Goal: Complete application form: Complete application form

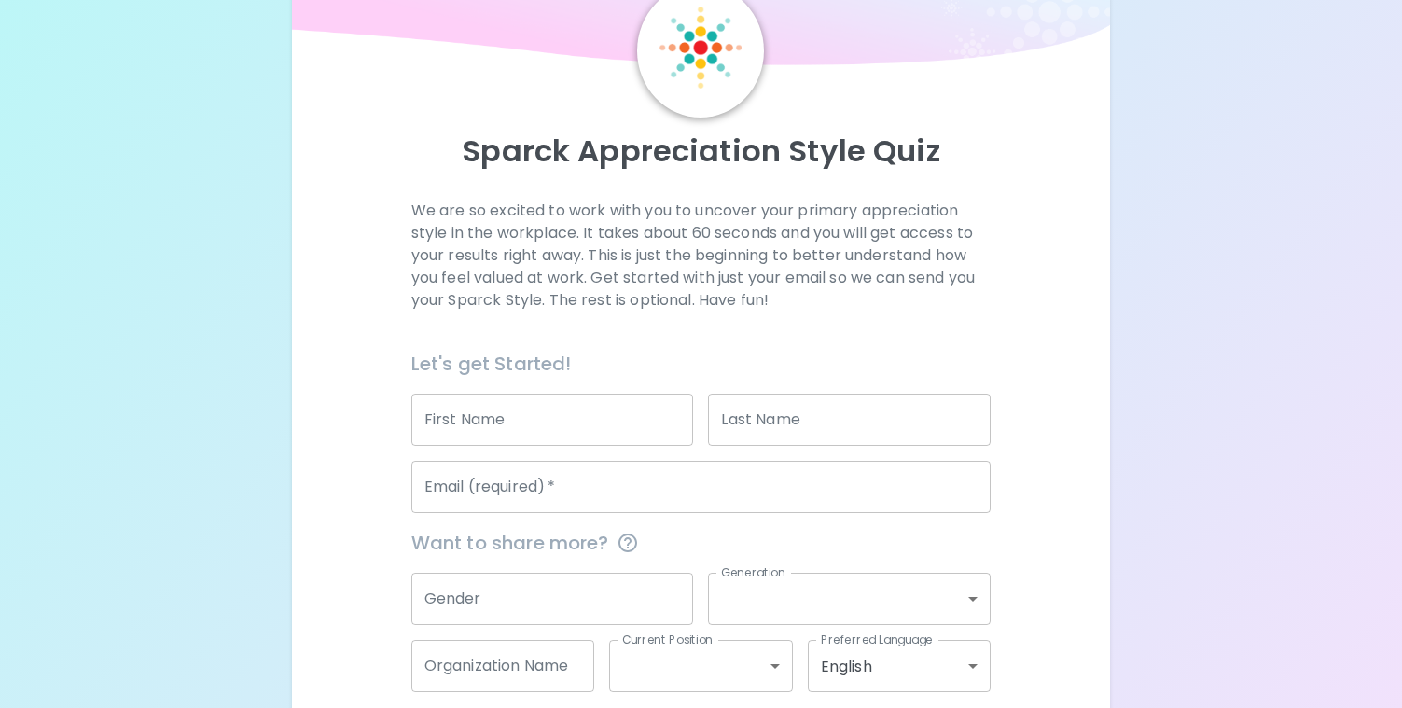
scroll to position [181, 0]
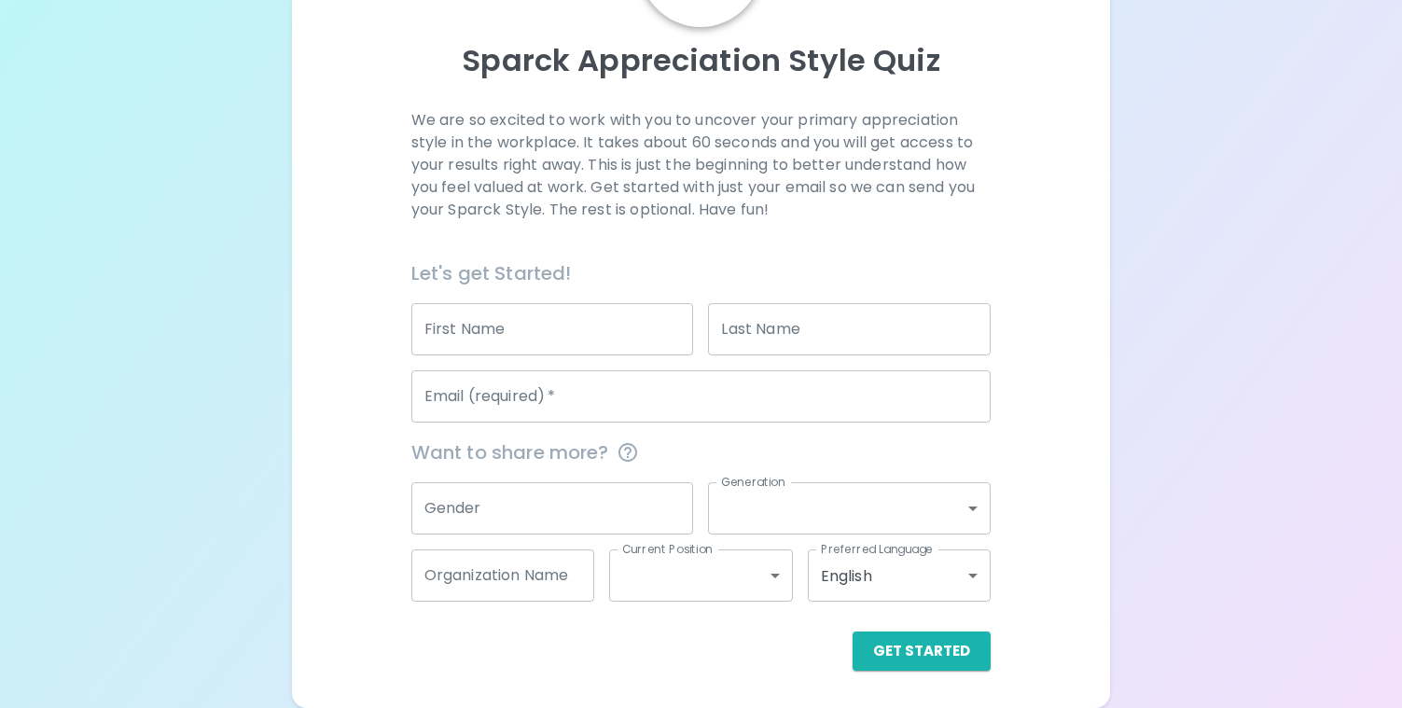
click at [501, 340] on input "First Name" at bounding box center [552, 329] width 283 height 52
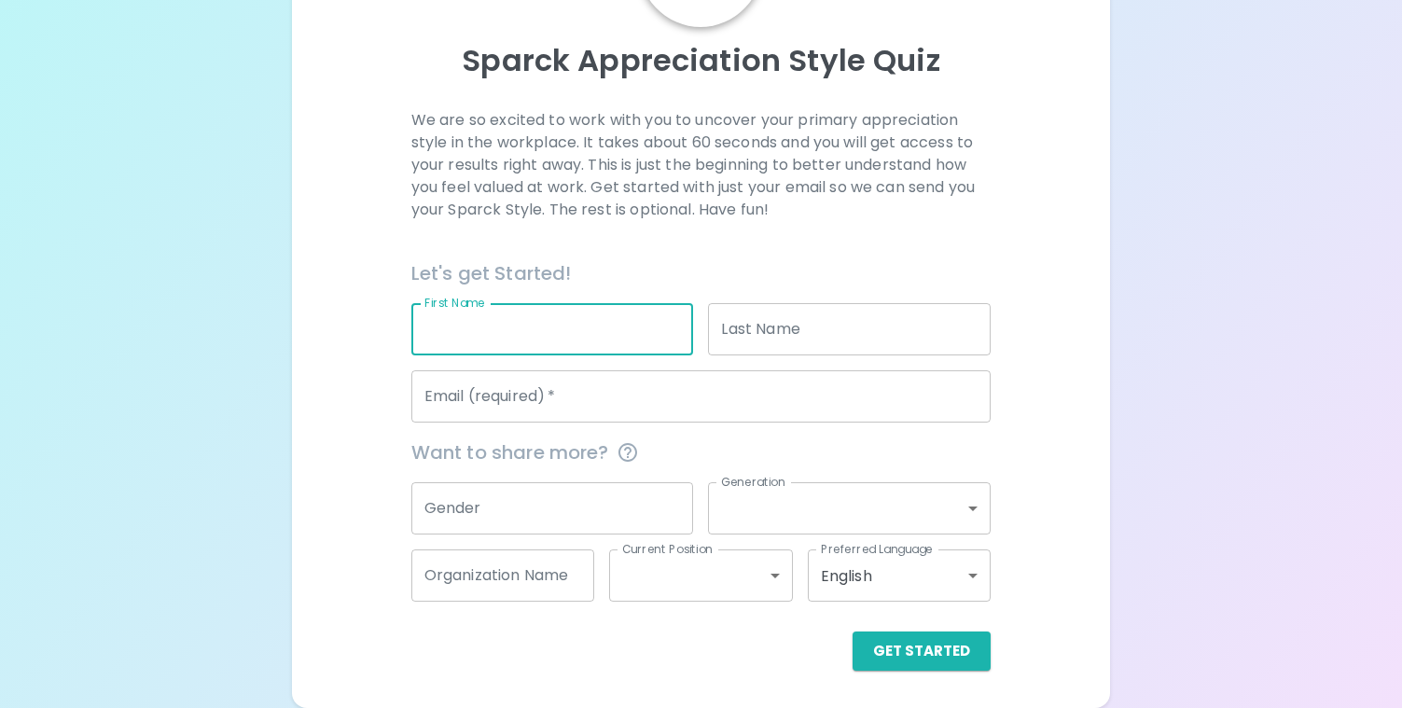
click at [554, 393] on input "Email (required)   *" at bounding box center [701, 396] width 580 height 52
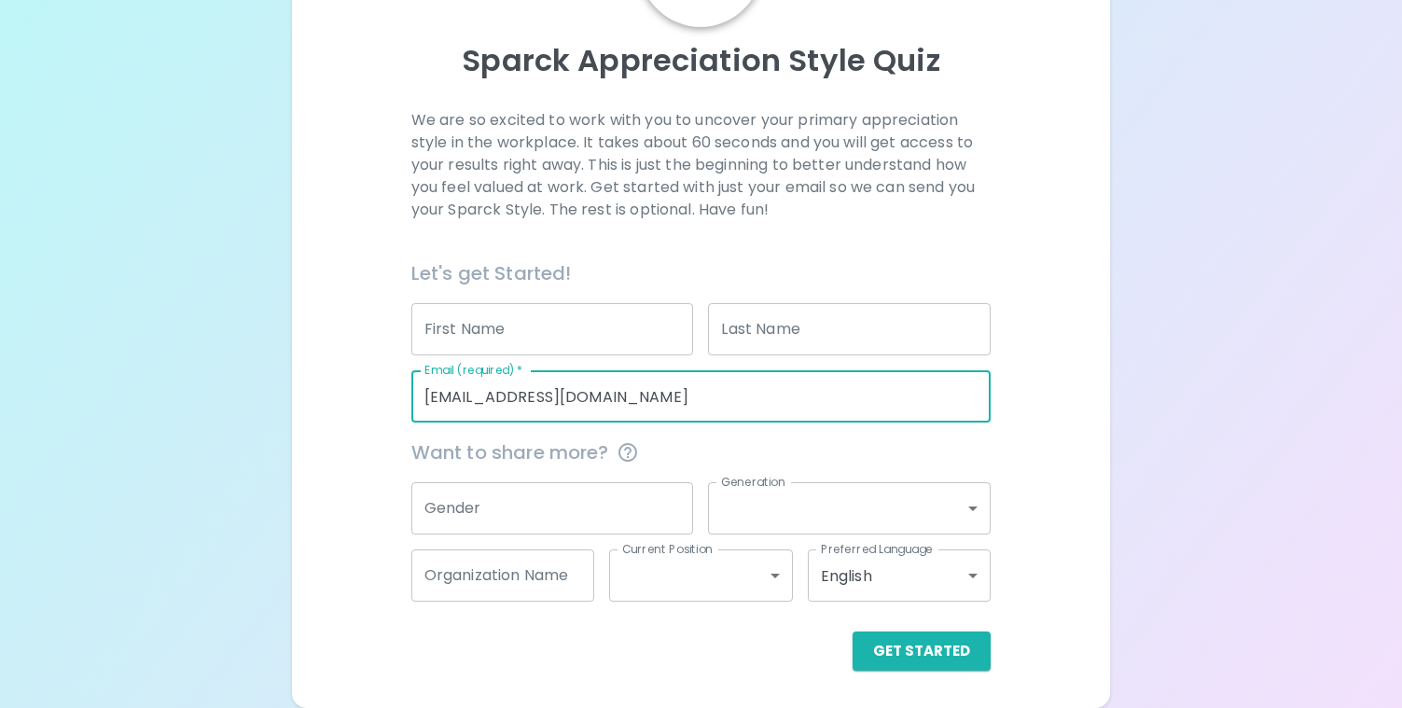
type input "[EMAIL_ADDRESS][DOMAIN_NAME]"
click at [528, 505] on input "Gender" at bounding box center [552, 508] width 283 height 52
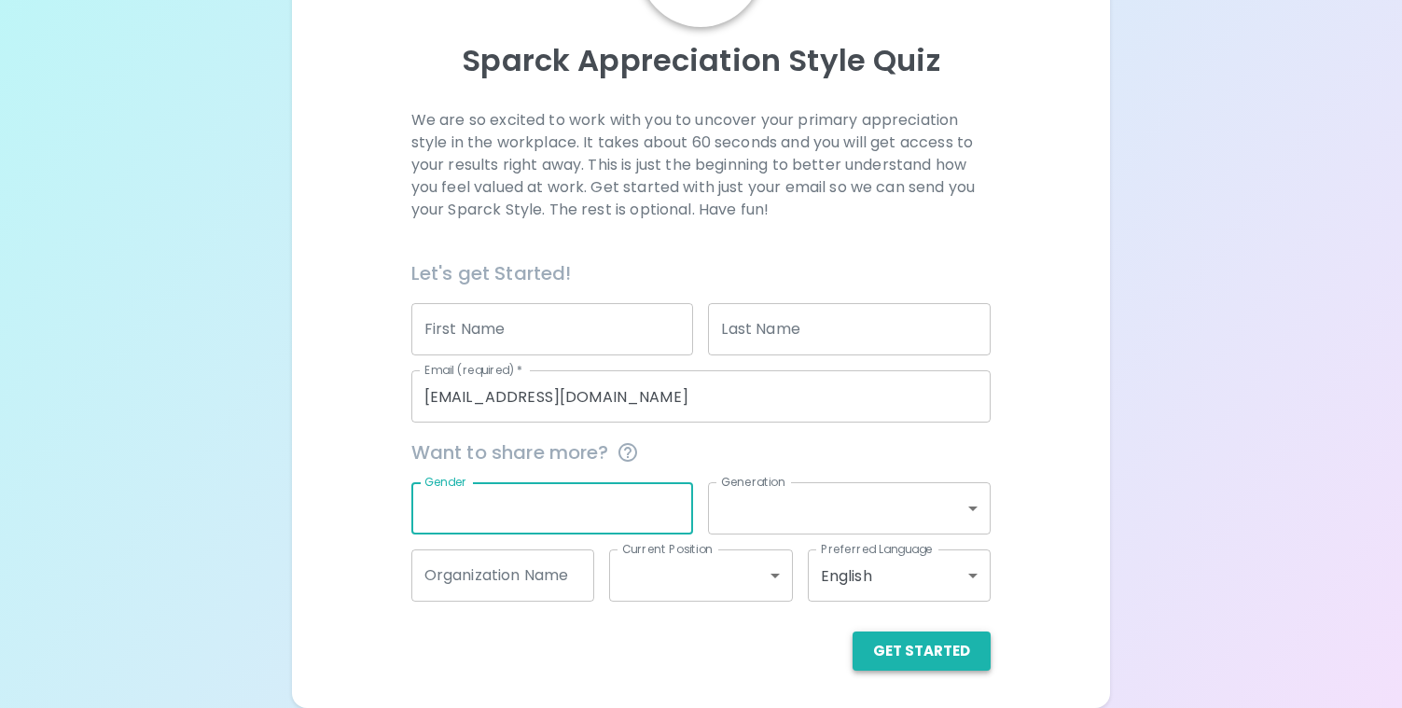
click at [903, 645] on button "Get Started" at bounding box center [921, 650] width 138 height 39
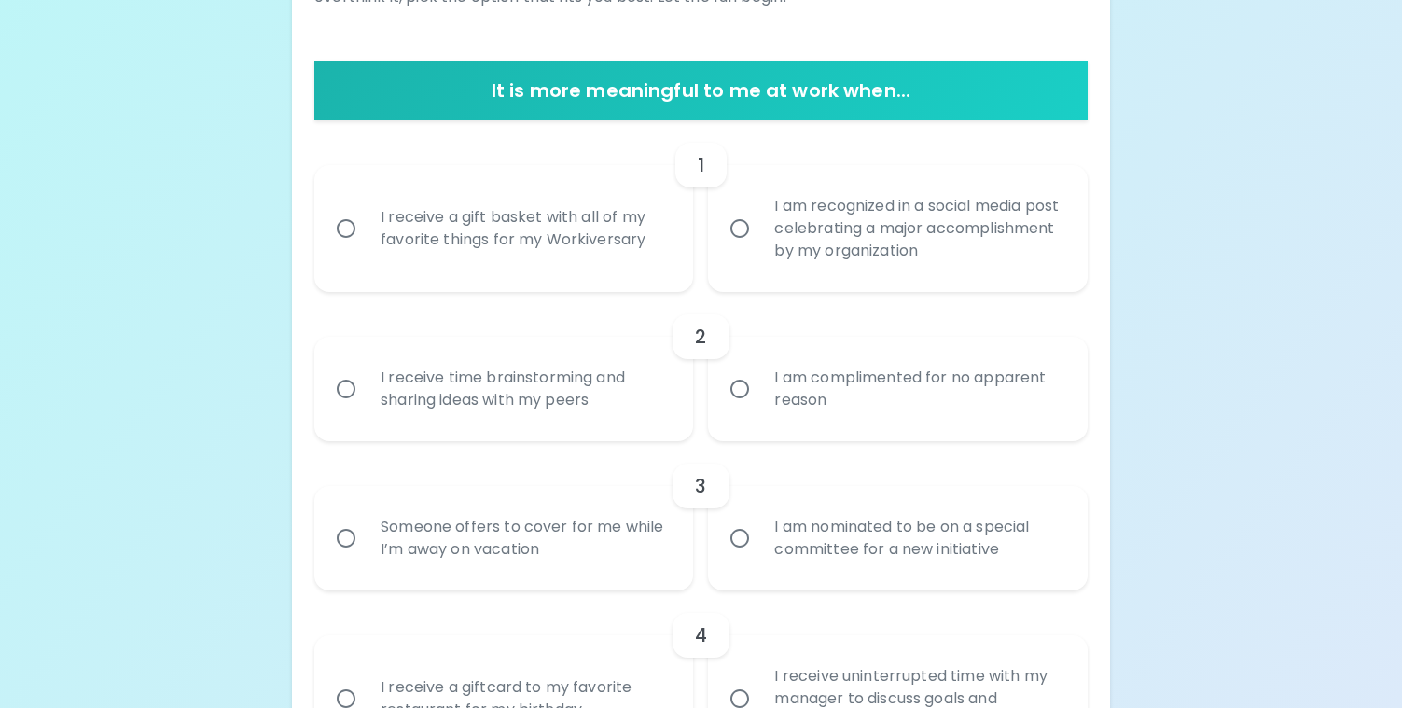
scroll to position [327, 0]
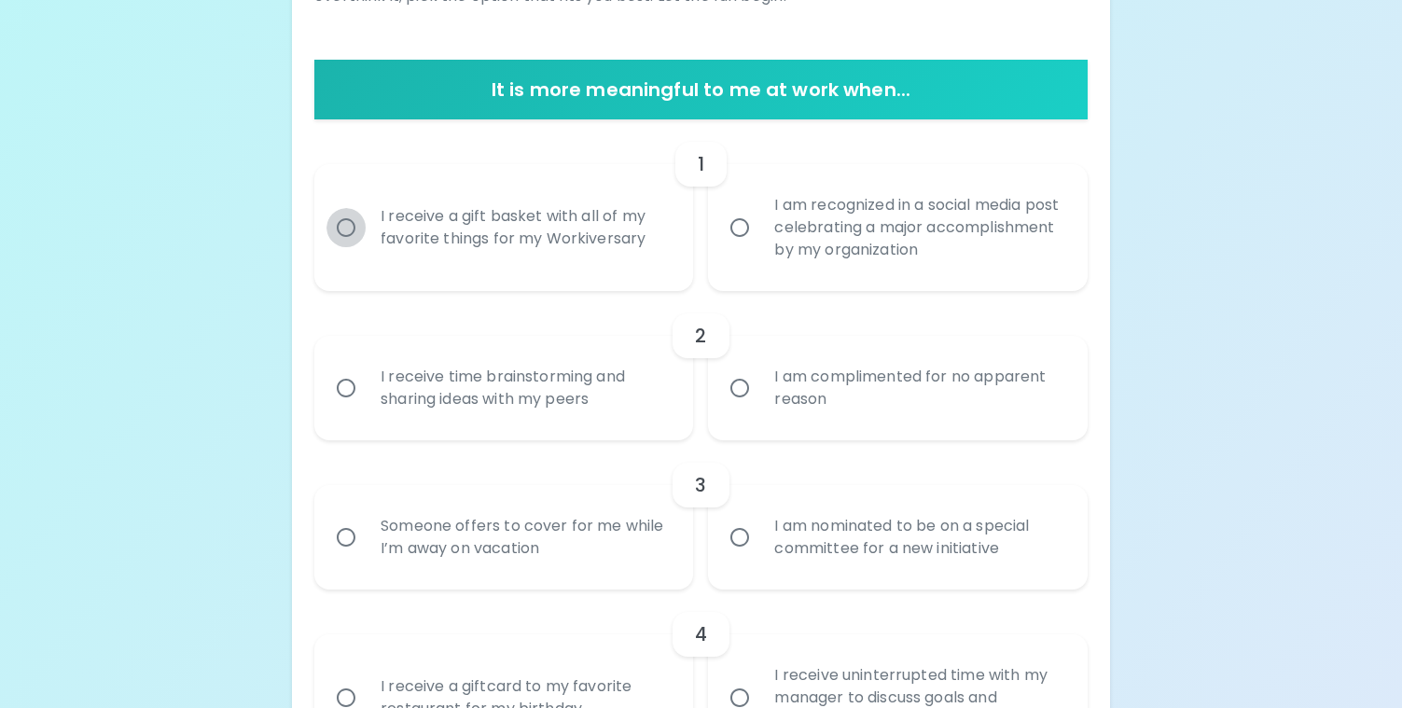
click at [349, 226] on input "I receive a gift basket with all of my favorite things for my Workiversary" at bounding box center [345, 227] width 39 height 39
radio input "true"
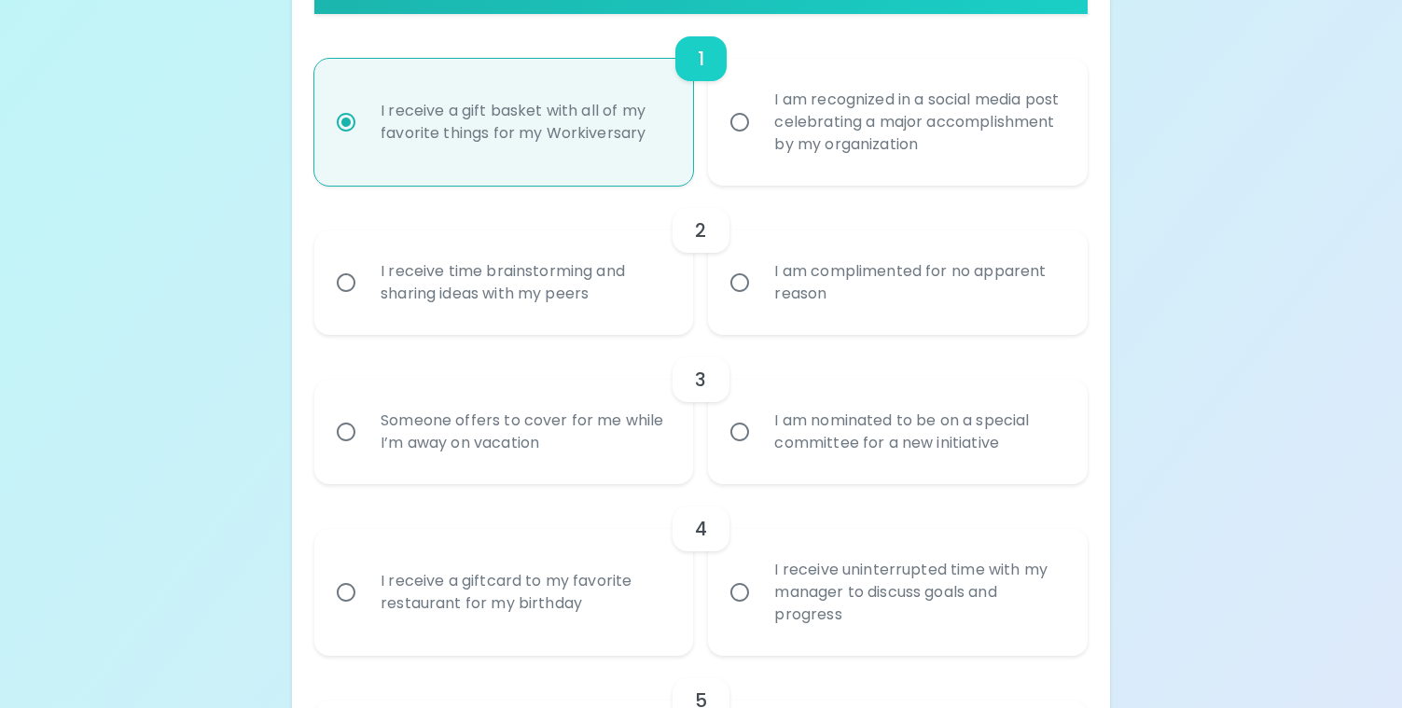
scroll to position [414, 0]
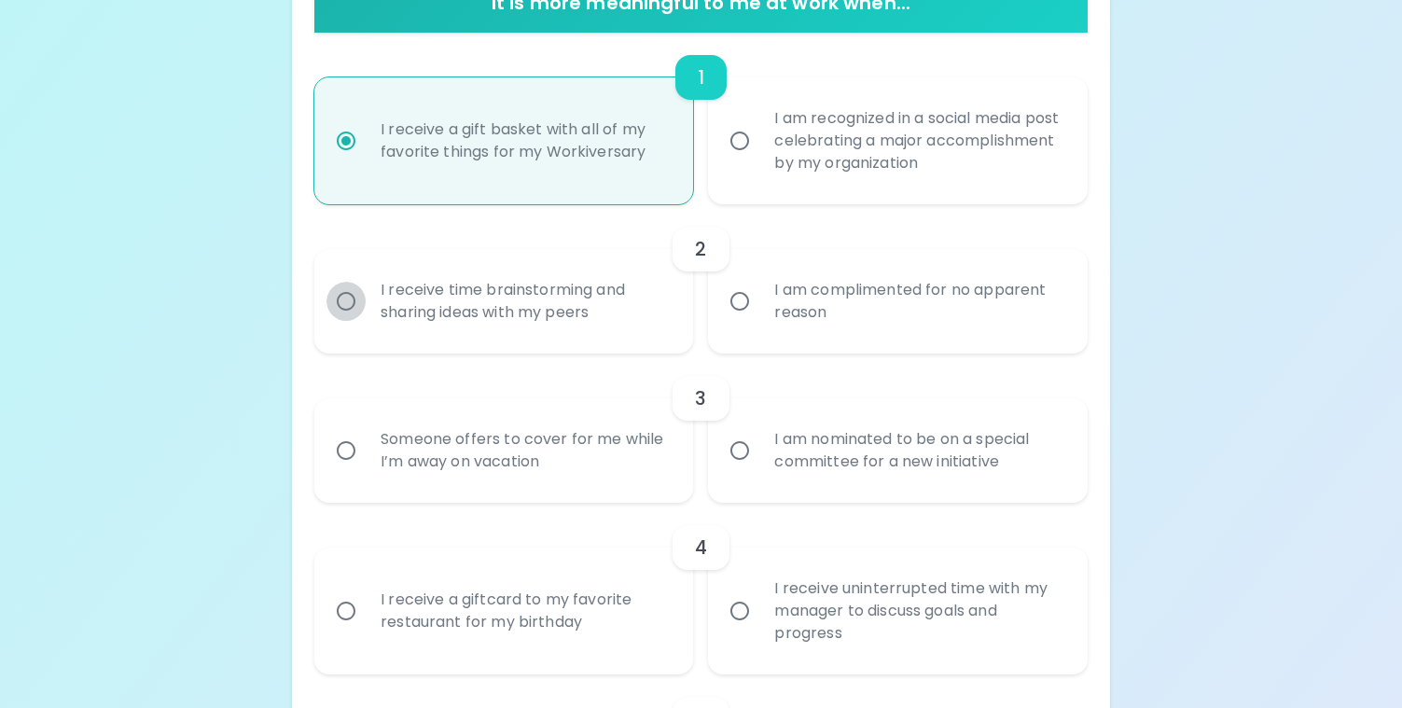
click at [345, 300] on input "I receive time brainstorming and sharing ideas with my peers" at bounding box center [345, 301] width 39 height 39
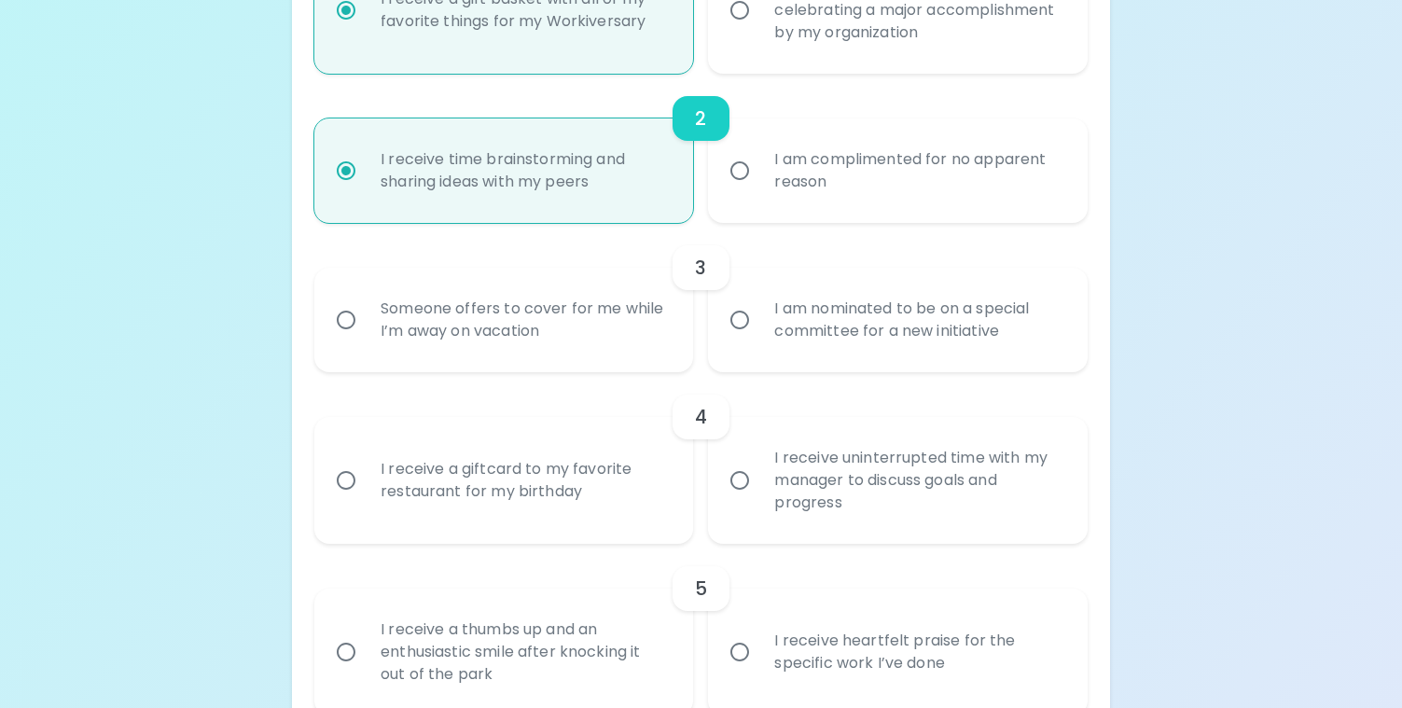
scroll to position [563, 0]
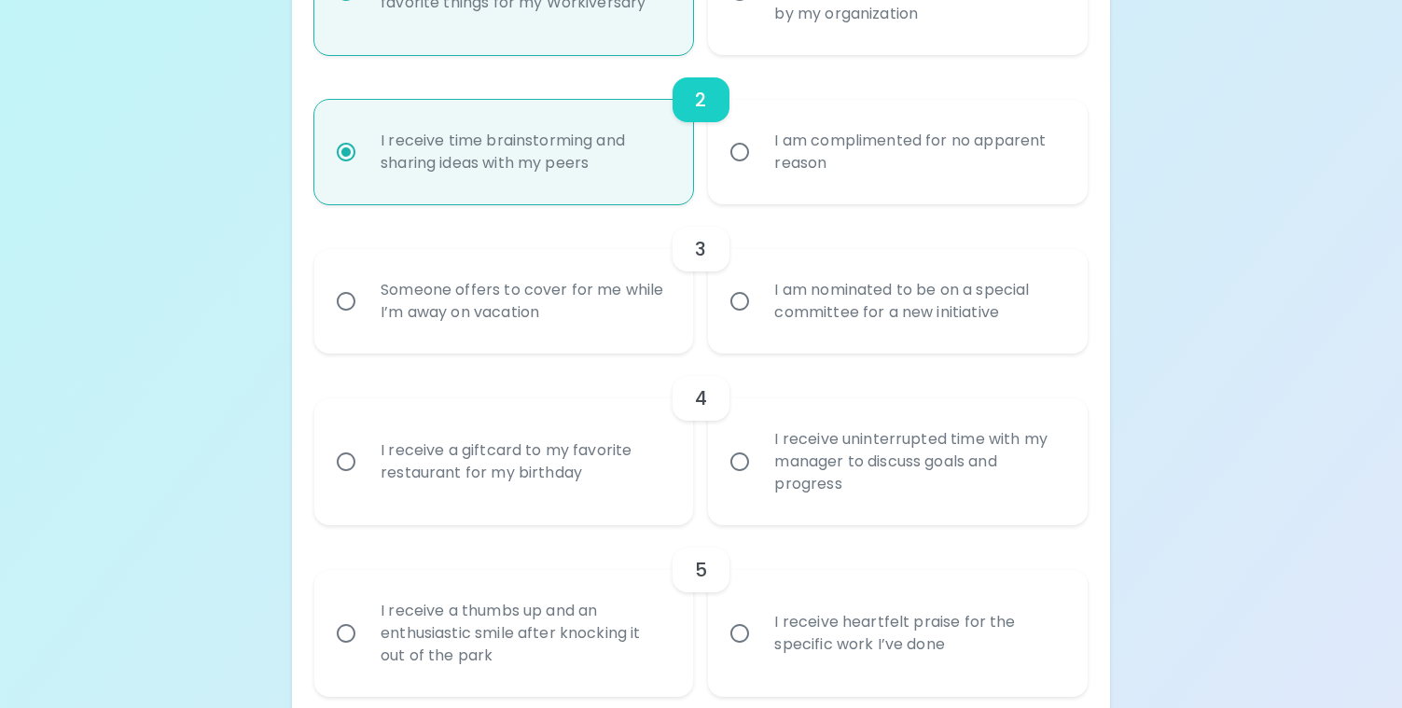
radio input "true"
click at [737, 306] on input "I am nominated to be on a special committee for a new initiative" at bounding box center [739, 301] width 39 height 39
radio input "false"
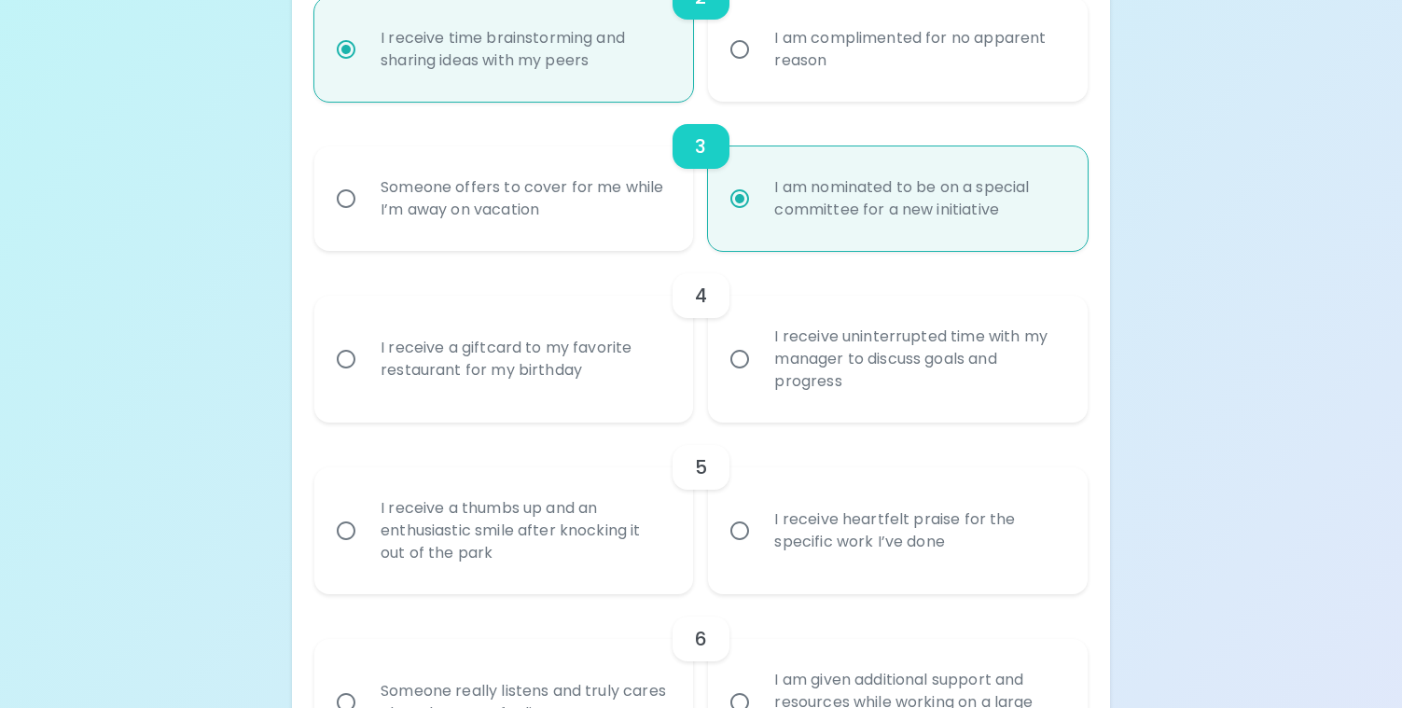
scroll to position [712, 0]
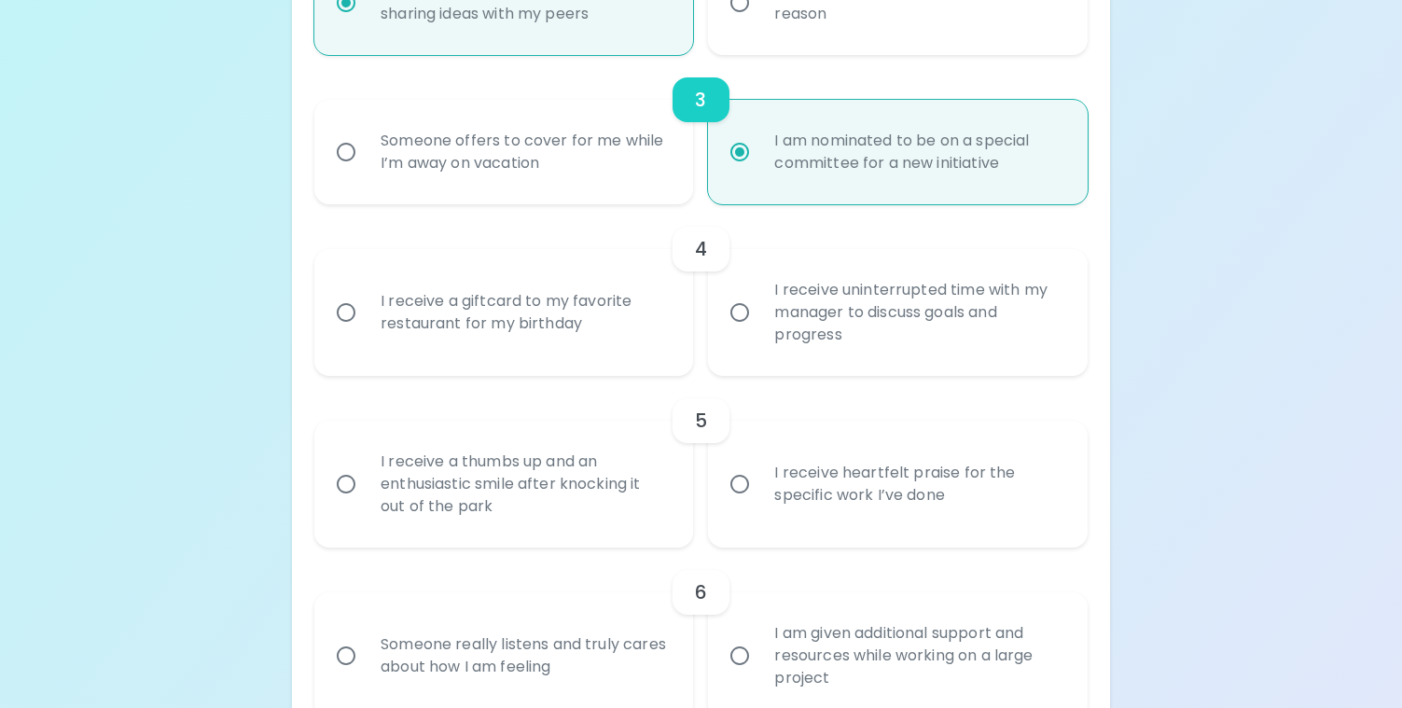
radio input "true"
click at [343, 317] on input "I receive a giftcard to my favorite restaurant for my birthday" at bounding box center [345, 312] width 39 height 39
radio input "false"
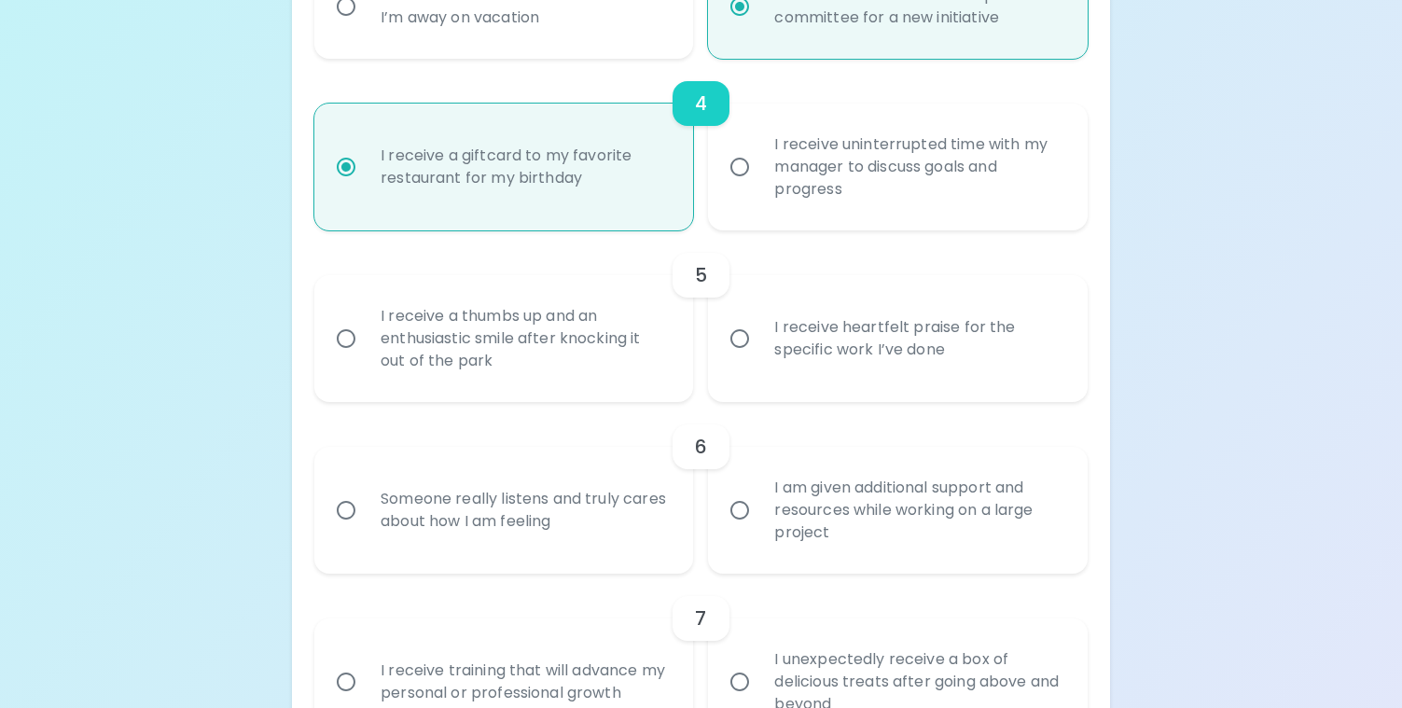
scroll to position [862, 0]
radio input "true"
click at [742, 333] on input "I receive heartfelt praise for the specific work I’ve done" at bounding box center [739, 334] width 39 height 39
radio input "false"
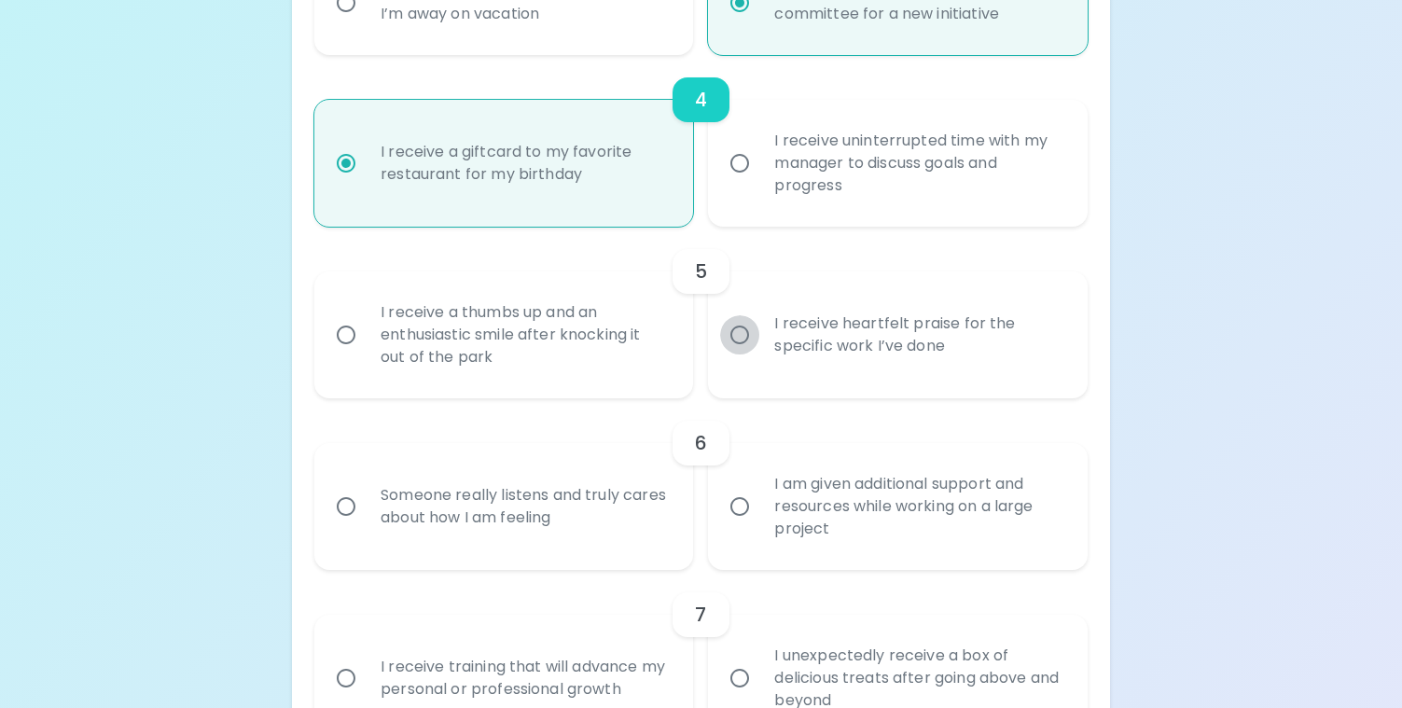
radio input "false"
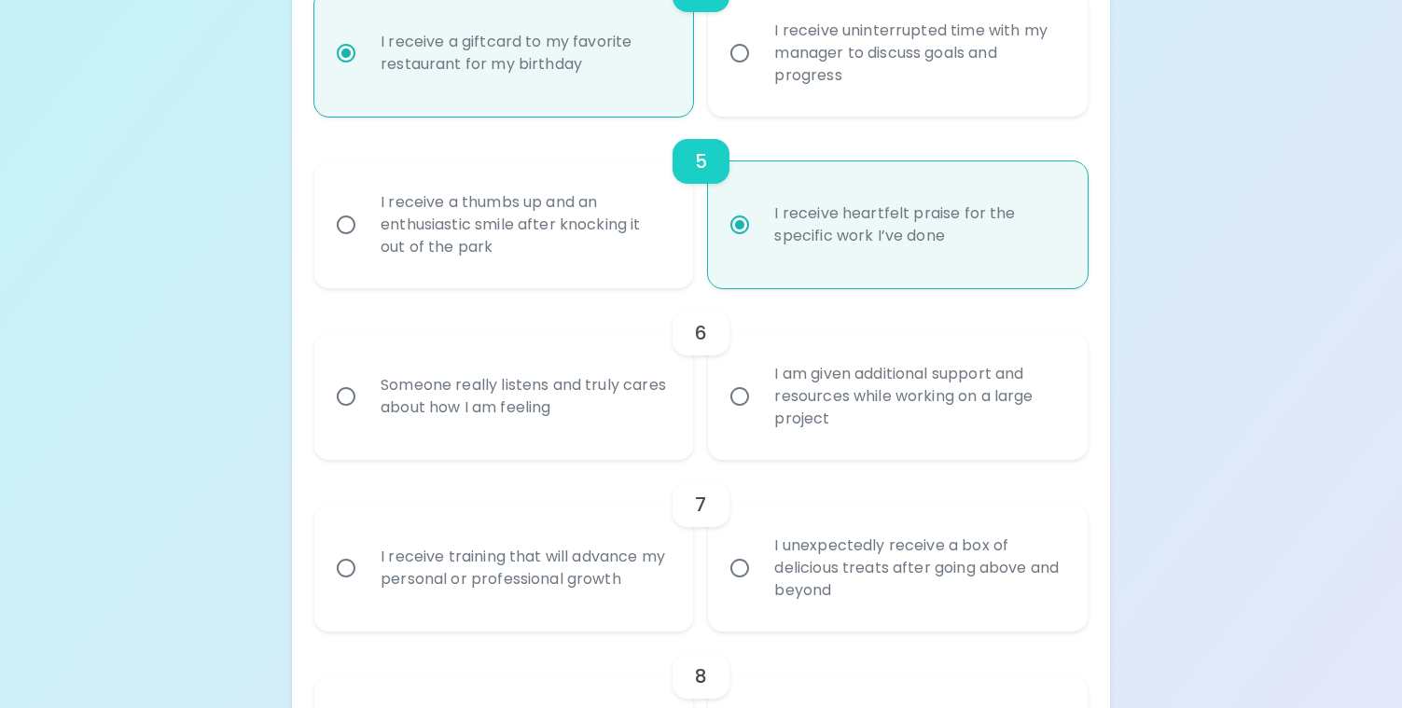
scroll to position [1011, 0]
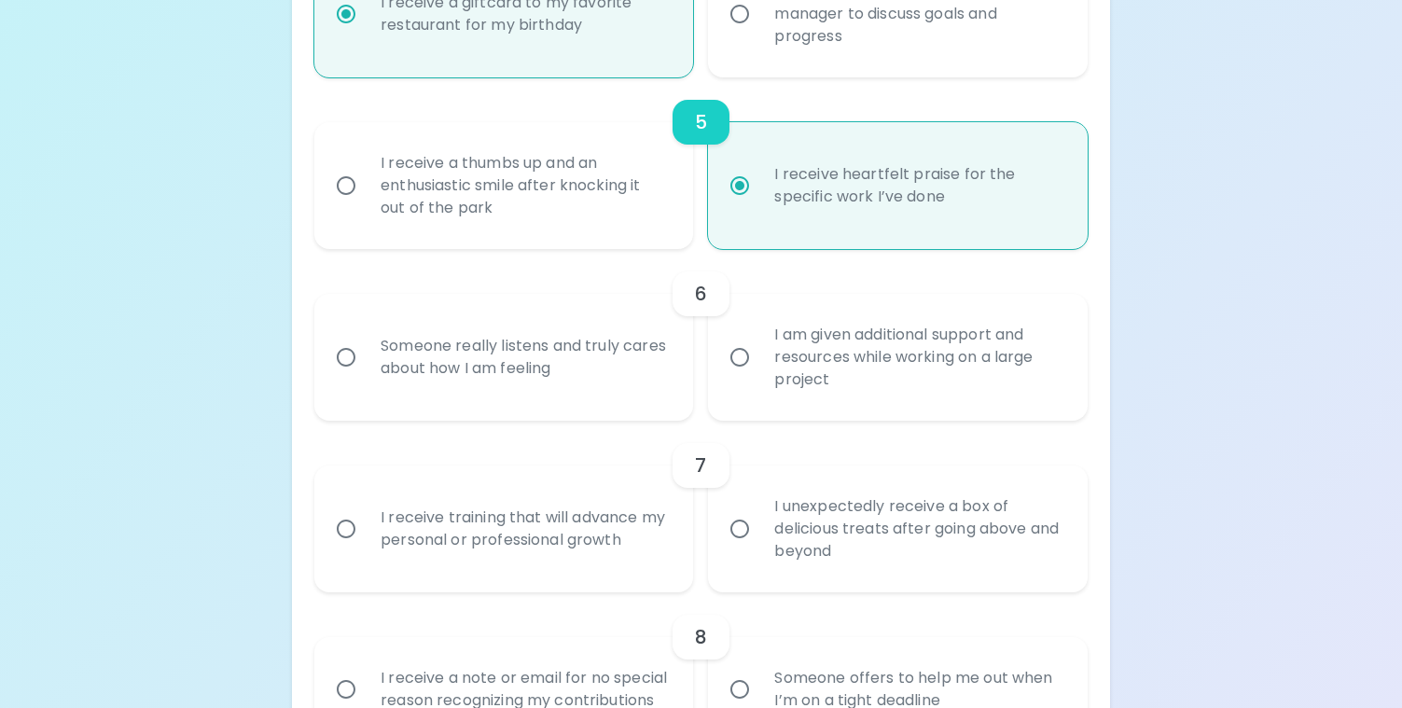
radio input "true"
click at [746, 357] on input "I am given additional support and resources while working on a large project" at bounding box center [739, 357] width 39 height 39
radio input "false"
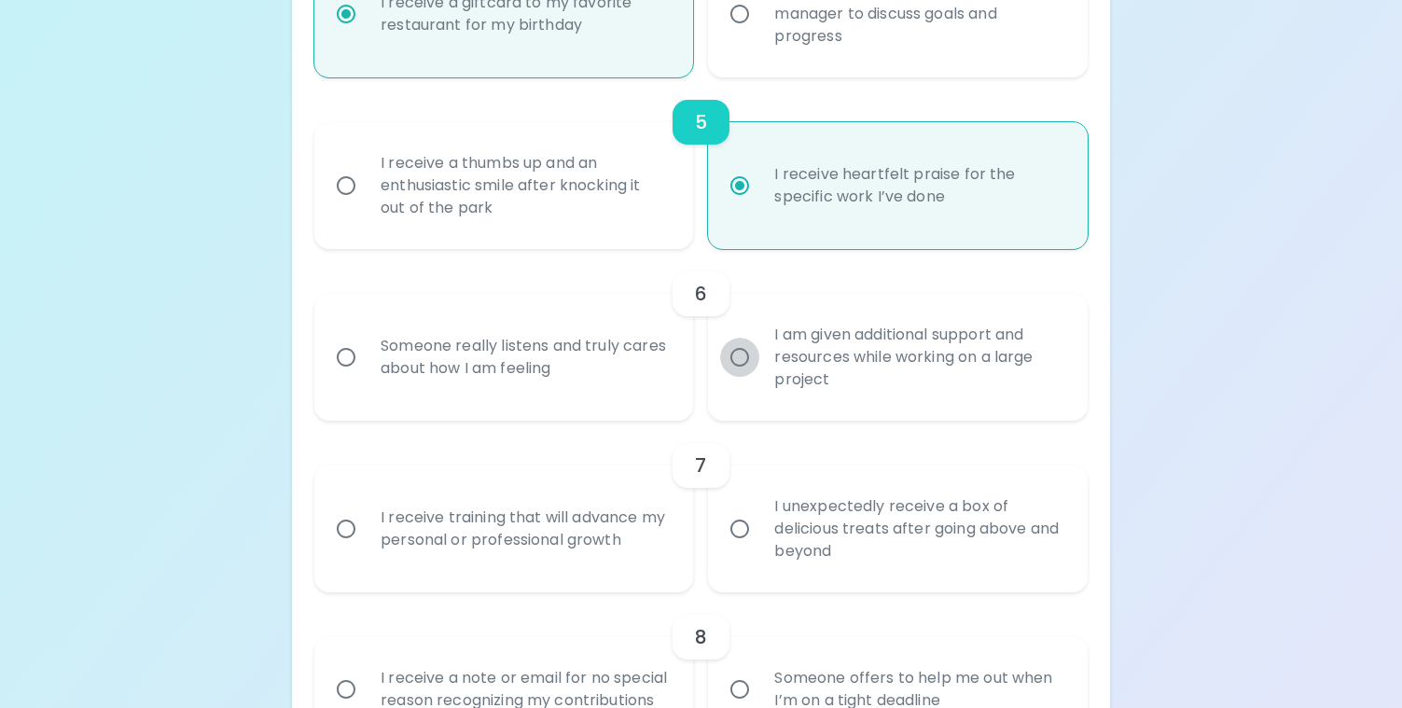
radio input "false"
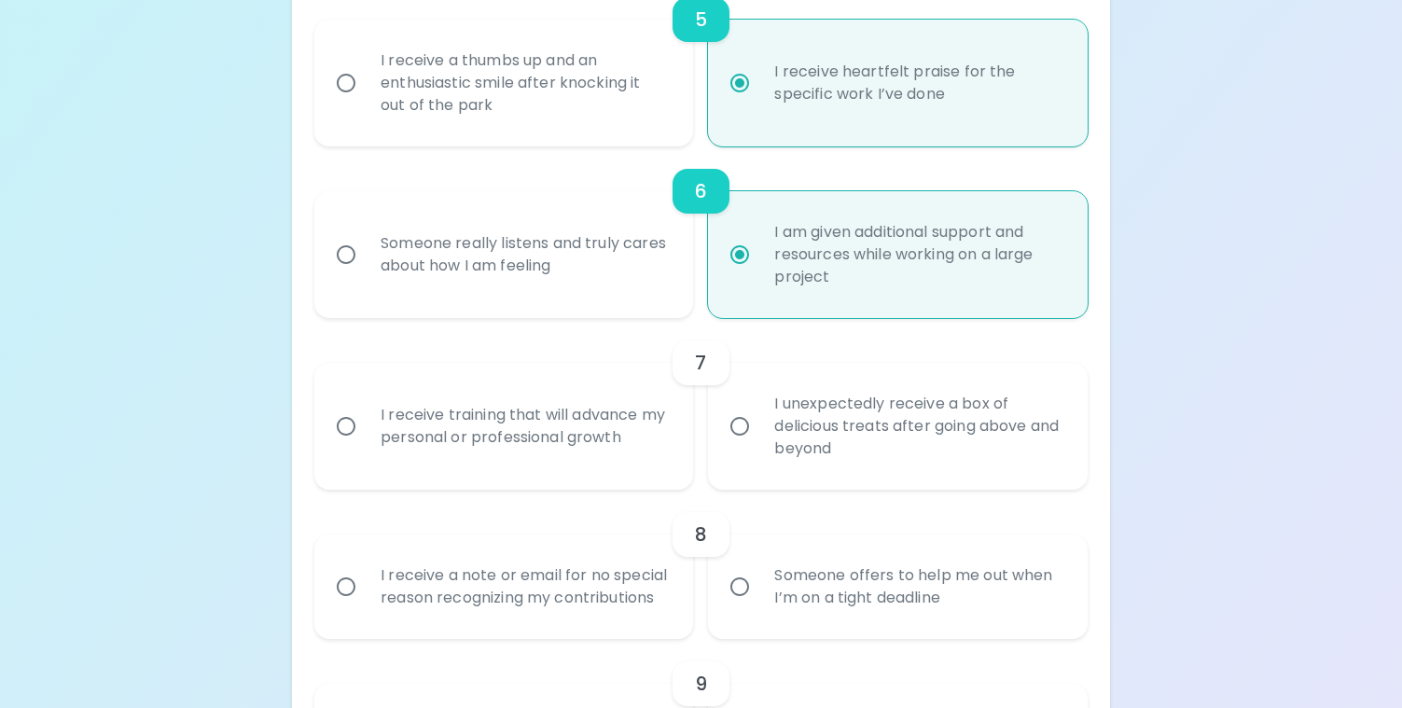
scroll to position [1160, 0]
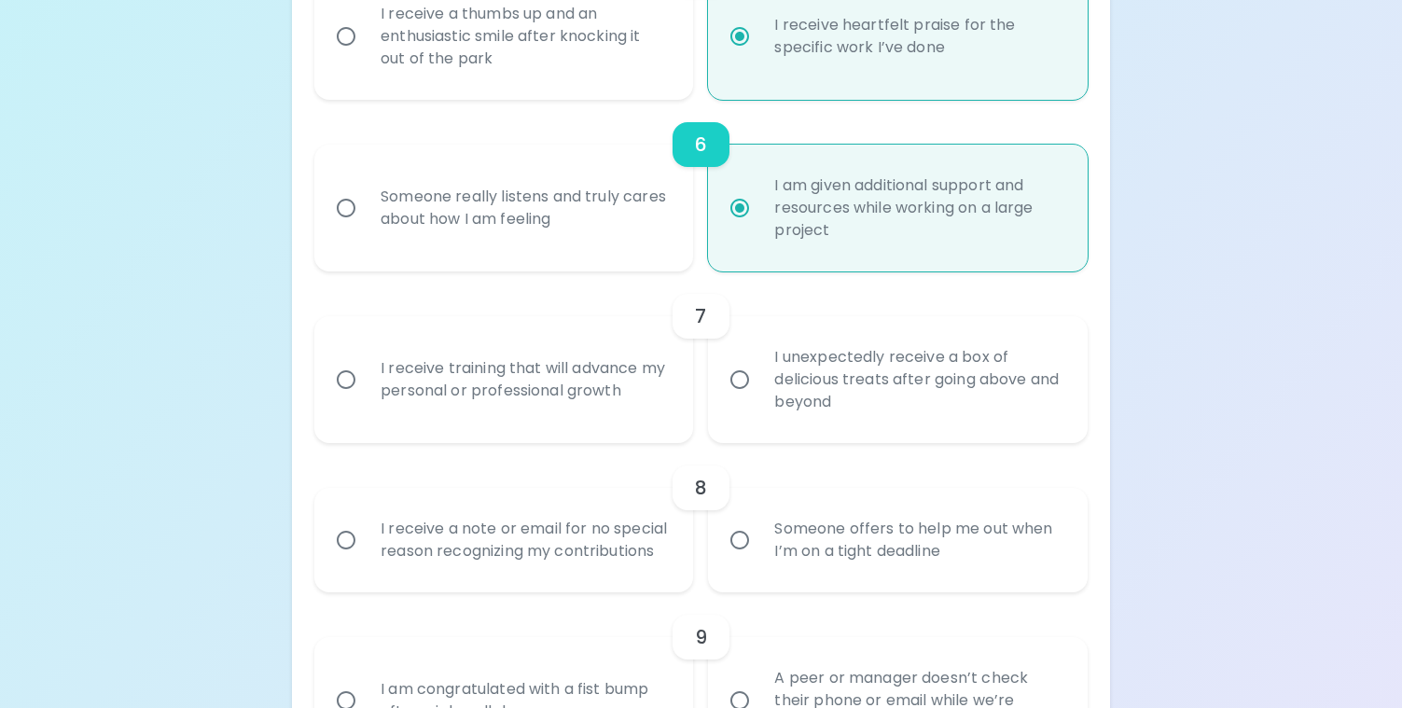
radio input "true"
click at [349, 377] on input "I receive training that will advance my personal or professional growth" at bounding box center [345, 379] width 39 height 39
radio input "false"
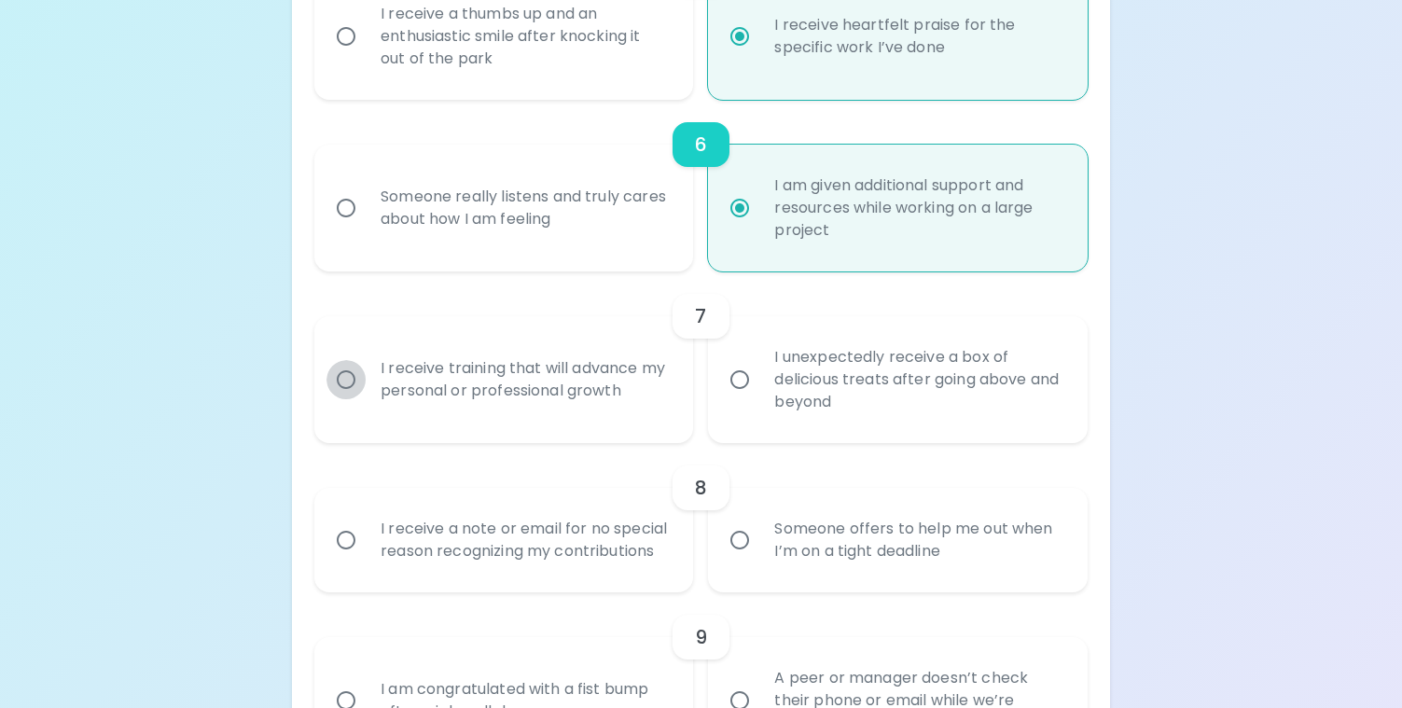
radio input "false"
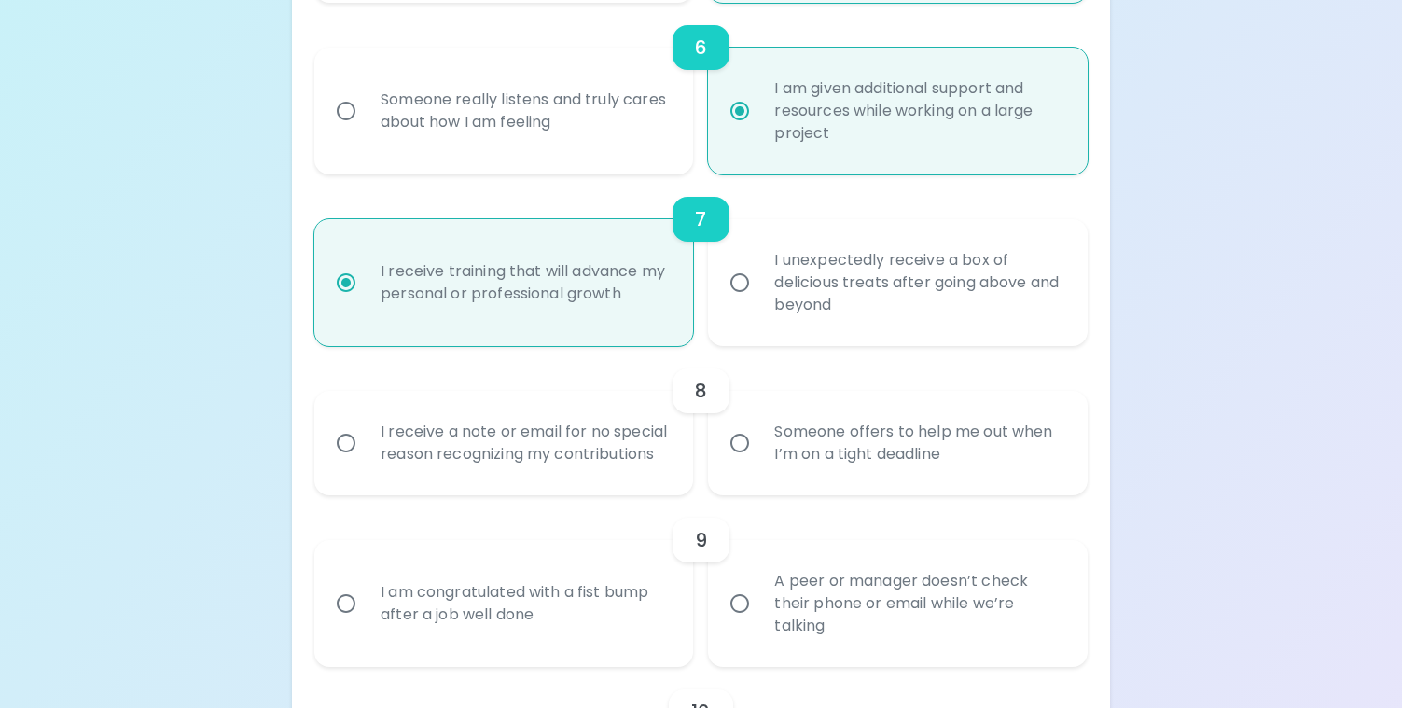
scroll to position [1309, 0]
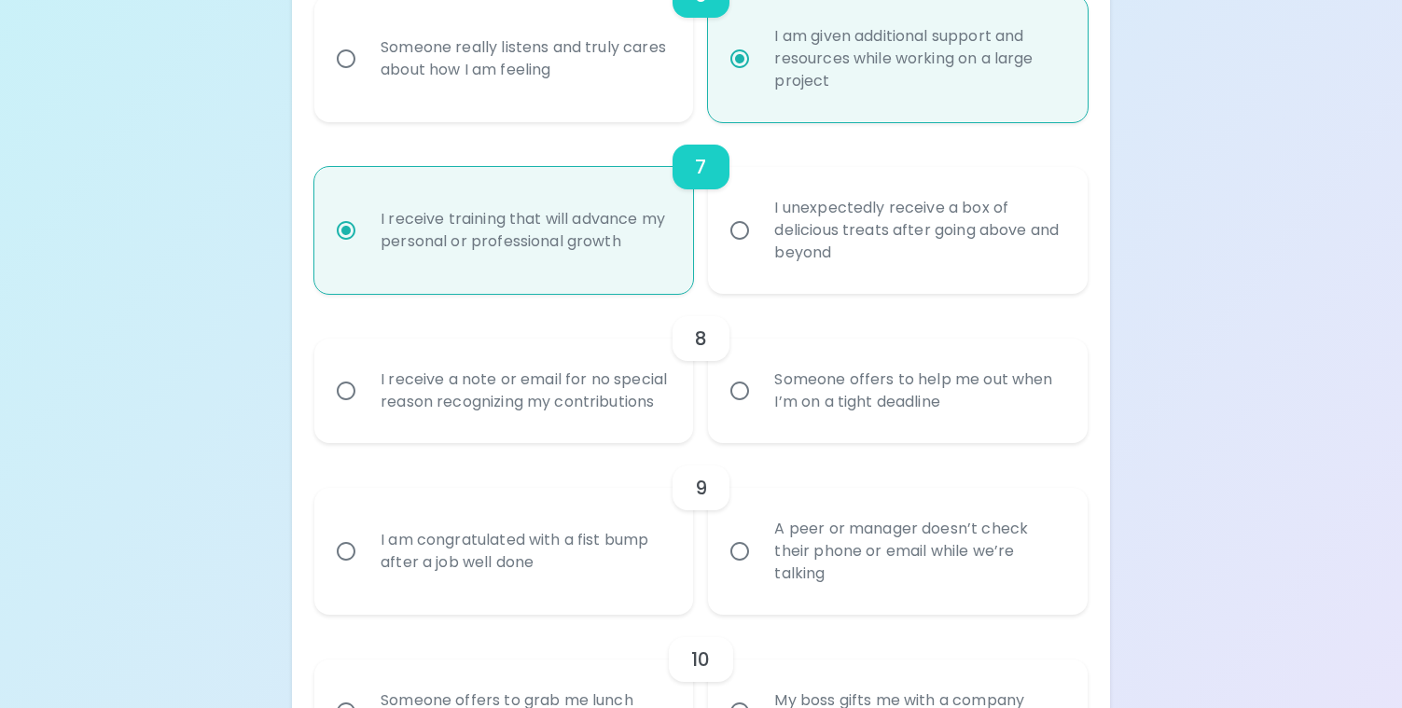
radio input "true"
click at [340, 397] on input "I receive a note or email for no special reason recognizing my contributions" at bounding box center [345, 390] width 39 height 39
radio input "false"
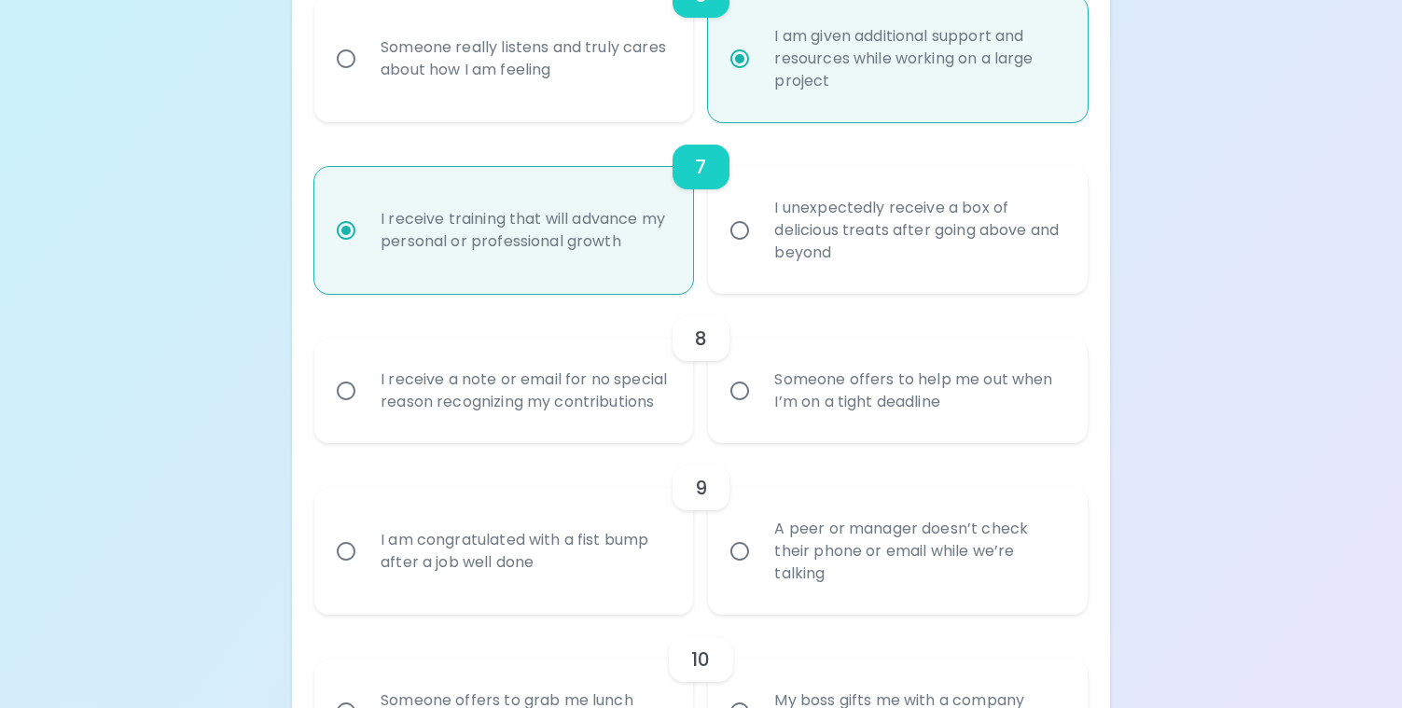
radio input "false"
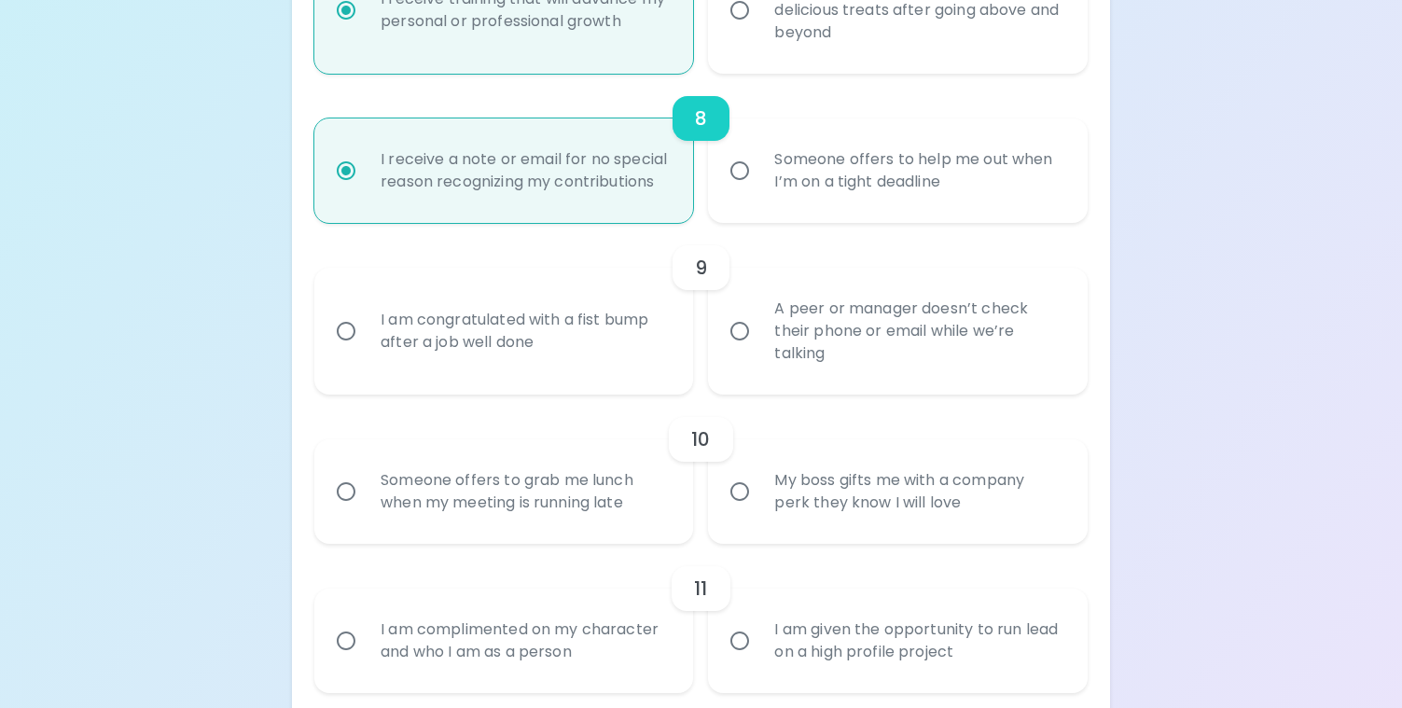
scroll to position [1542, 0]
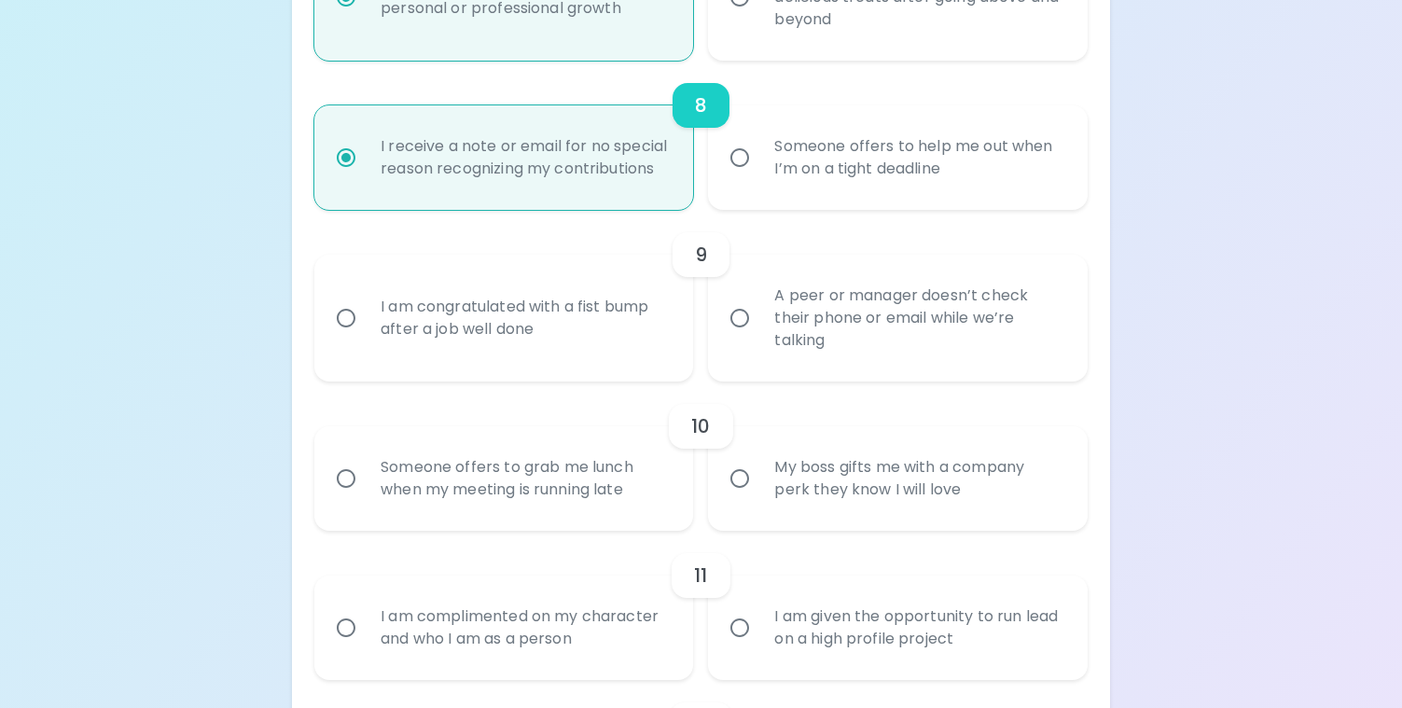
radio input "true"
click at [351, 338] on input "I am congratulated with a fist bump after a job well done" at bounding box center [345, 317] width 39 height 39
radio input "false"
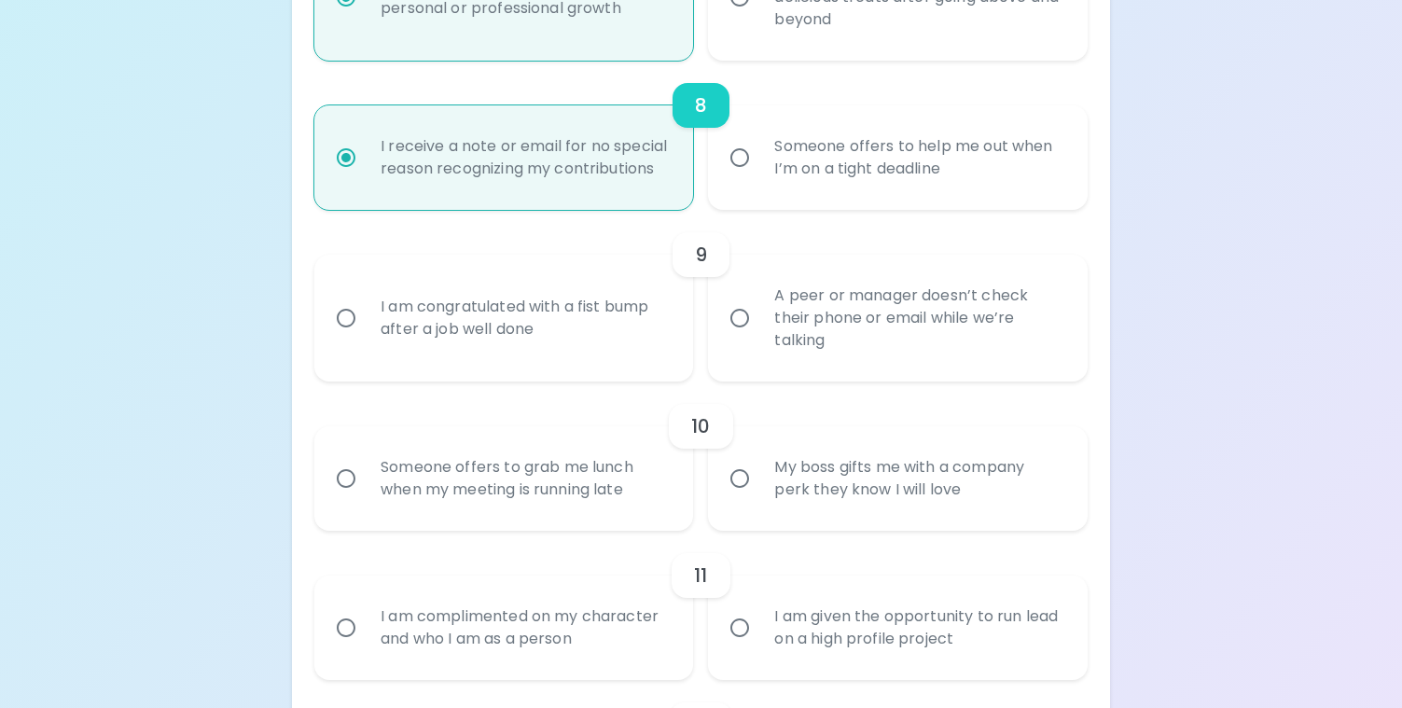
radio input "false"
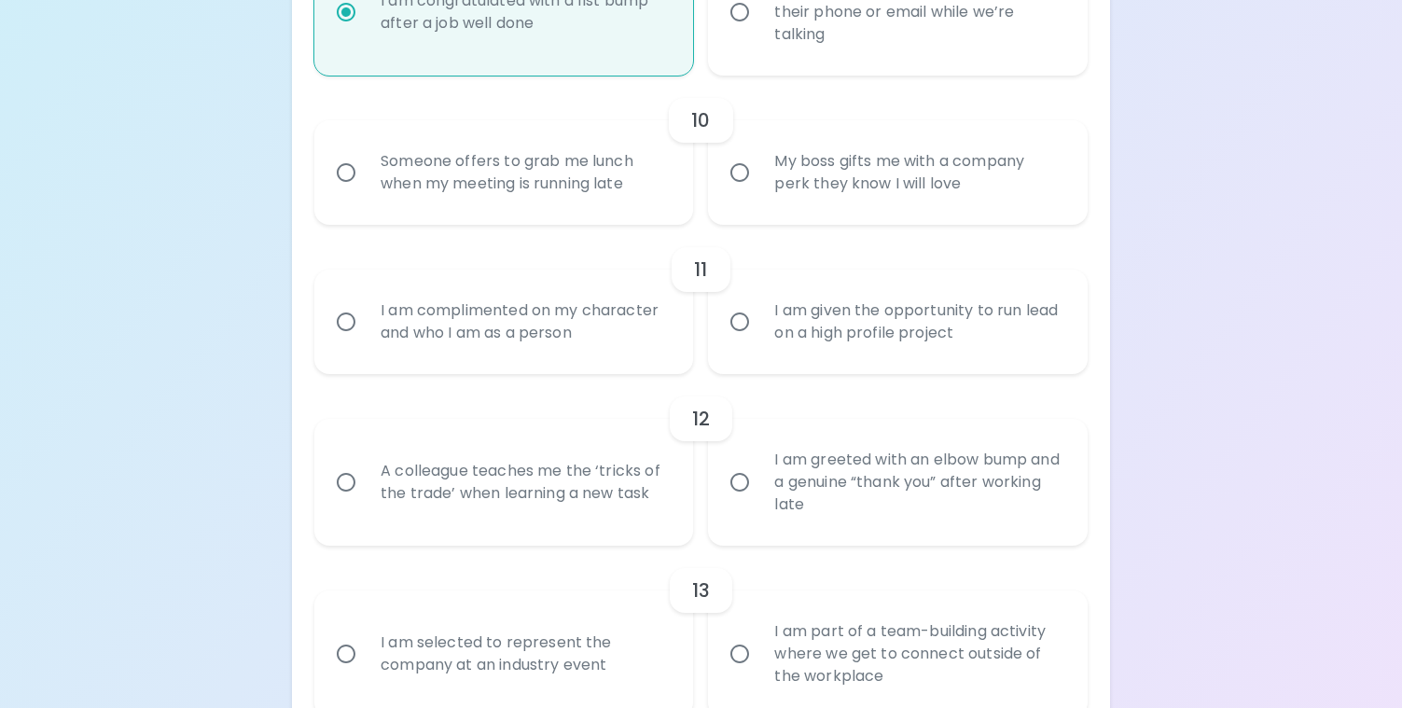
scroll to position [1855, 0]
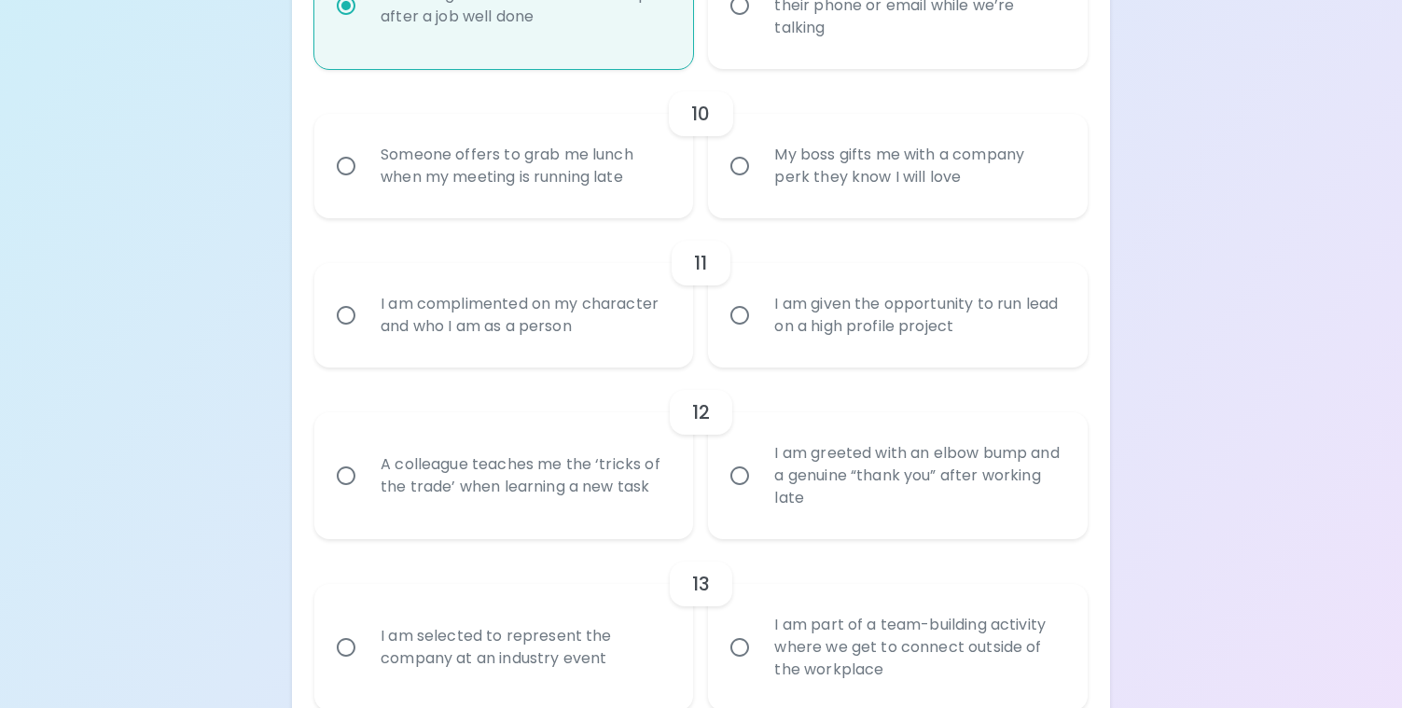
radio input "true"
click at [742, 186] on input "My boss gifts me with a company perk they know I will love" at bounding box center [739, 165] width 39 height 39
radio input "false"
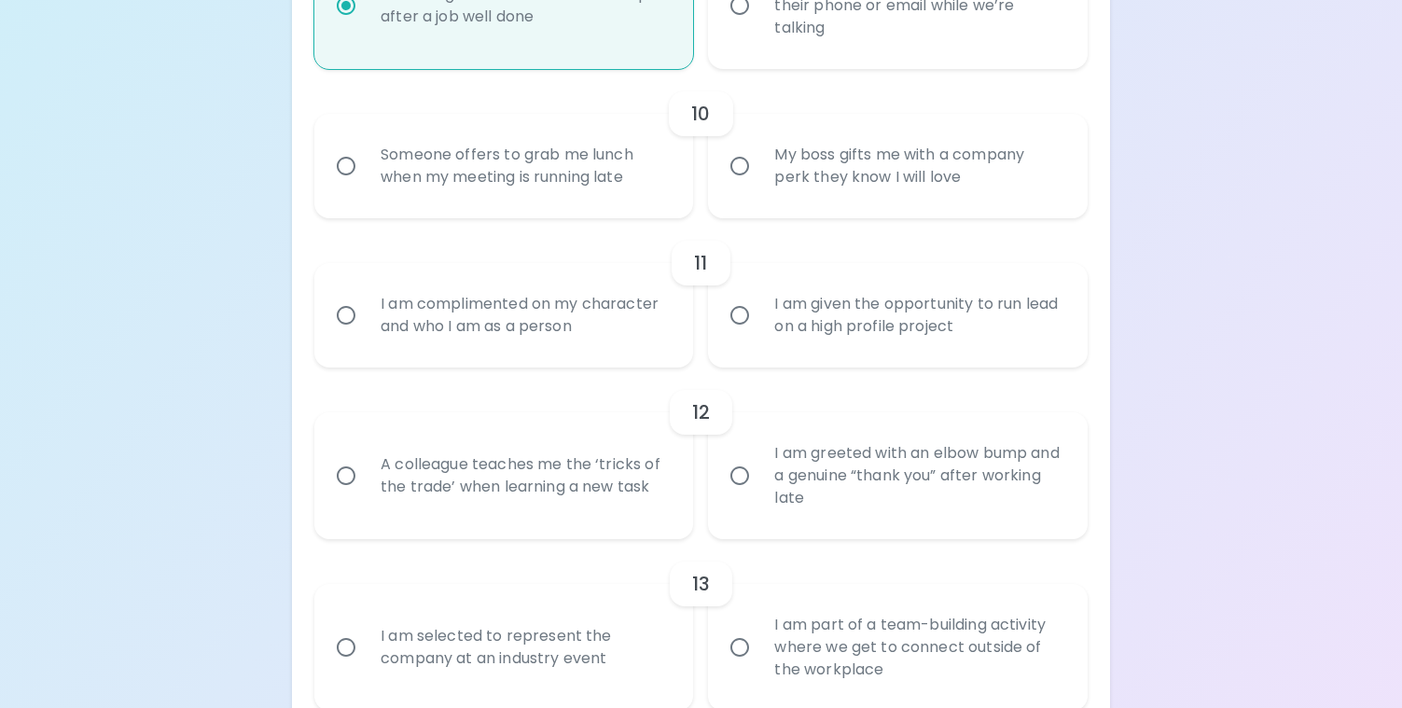
radio input "false"
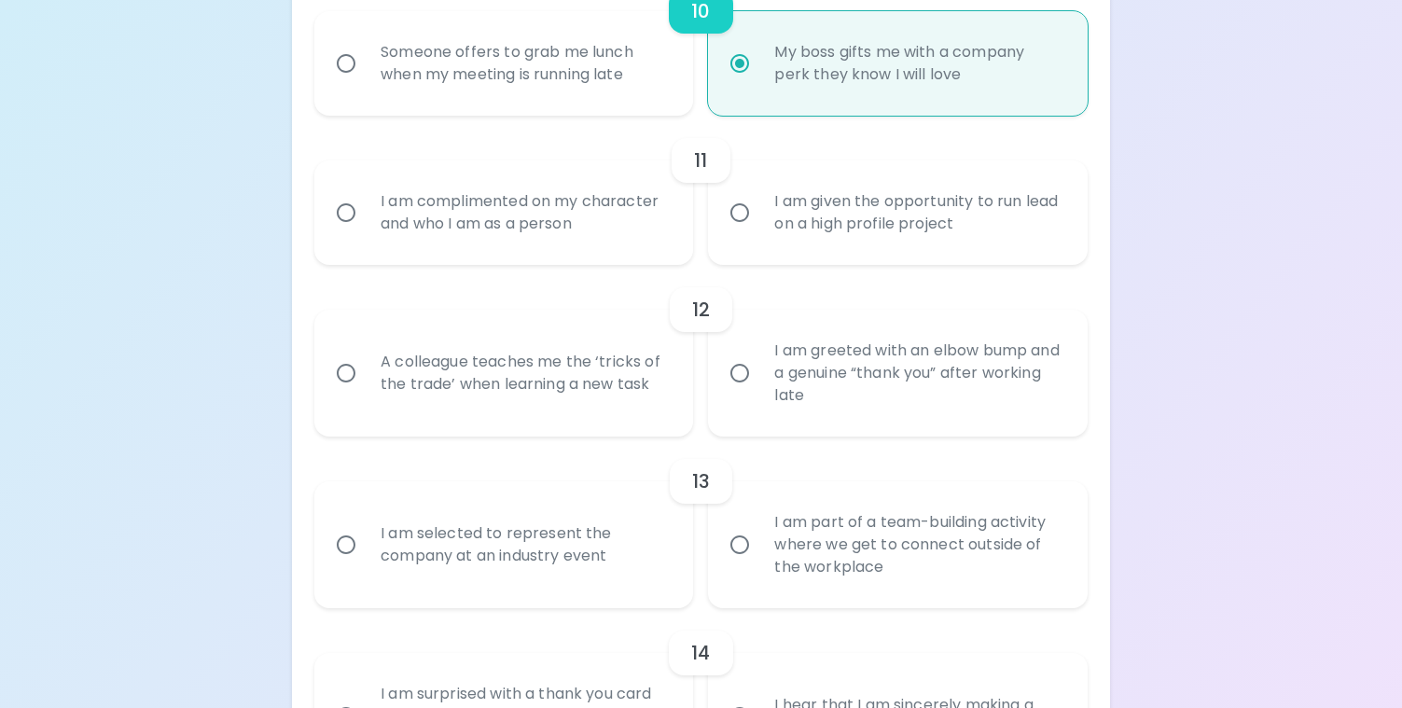
scroll to position [2004, 0]
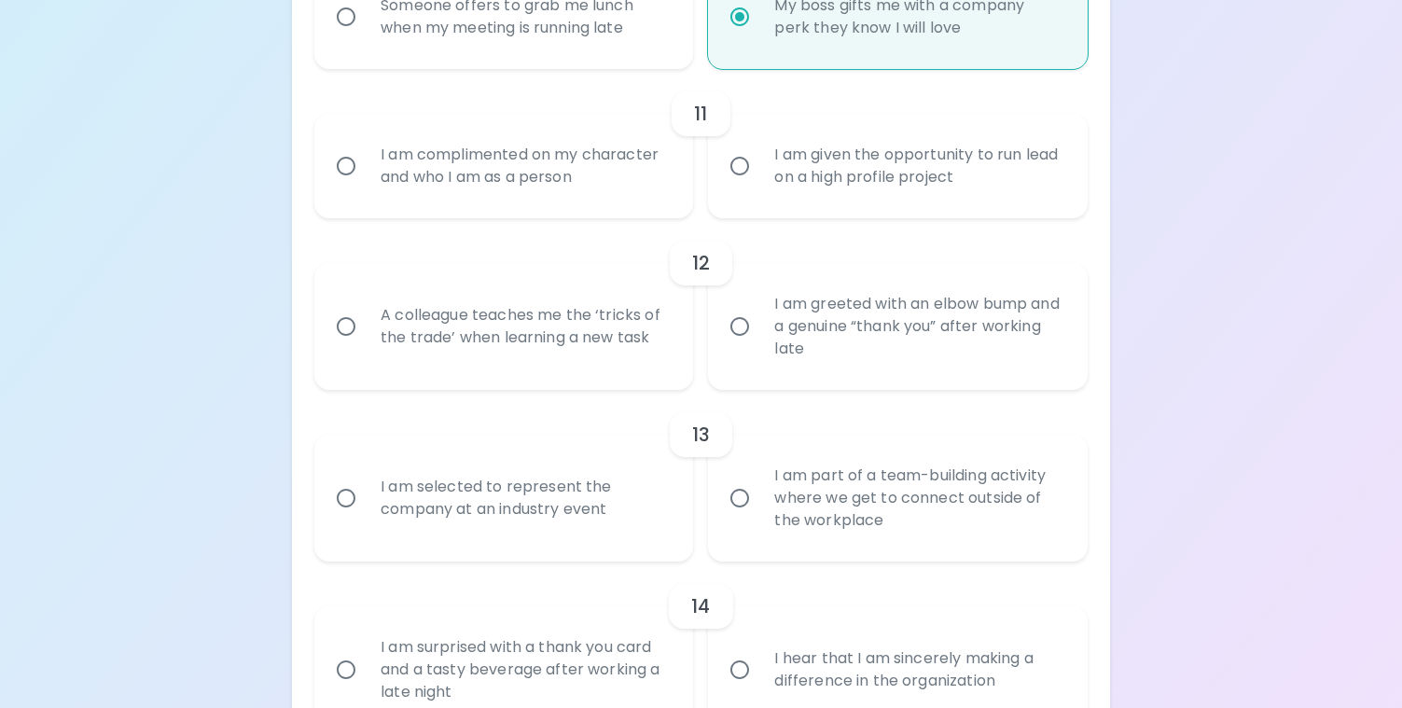
radio input "true"
click at [348, 186] on input "I am complimented on my character and who I am as a person" at bounding box center [345, 165] width 39 height 39
radio input "false"
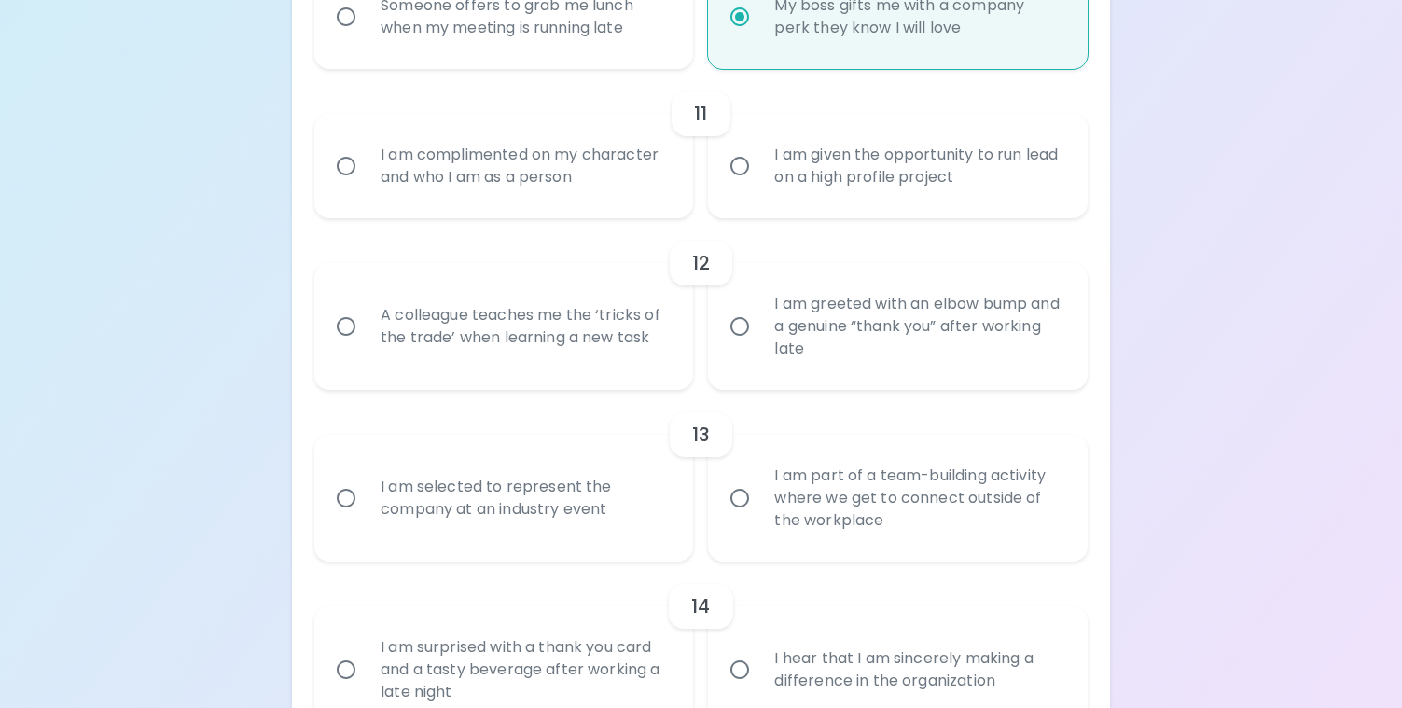
radio input "false"
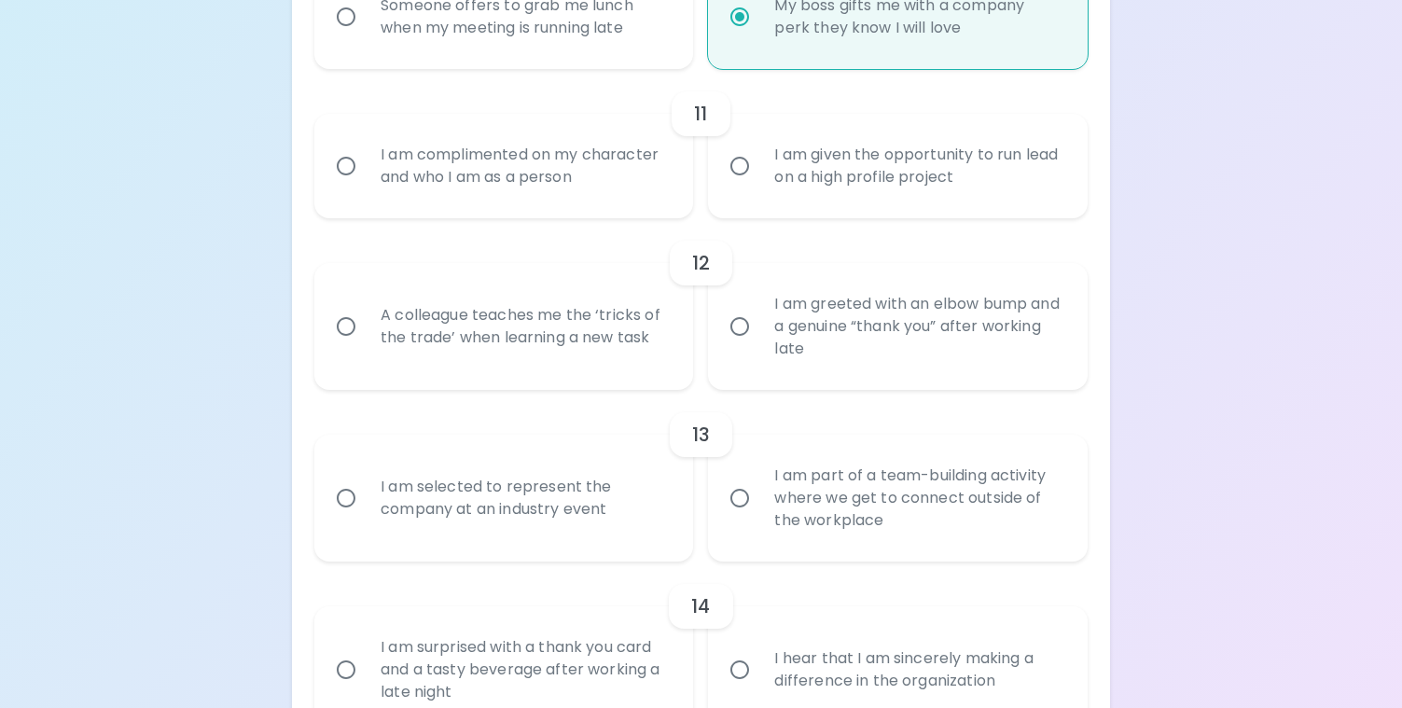
radio input "false"
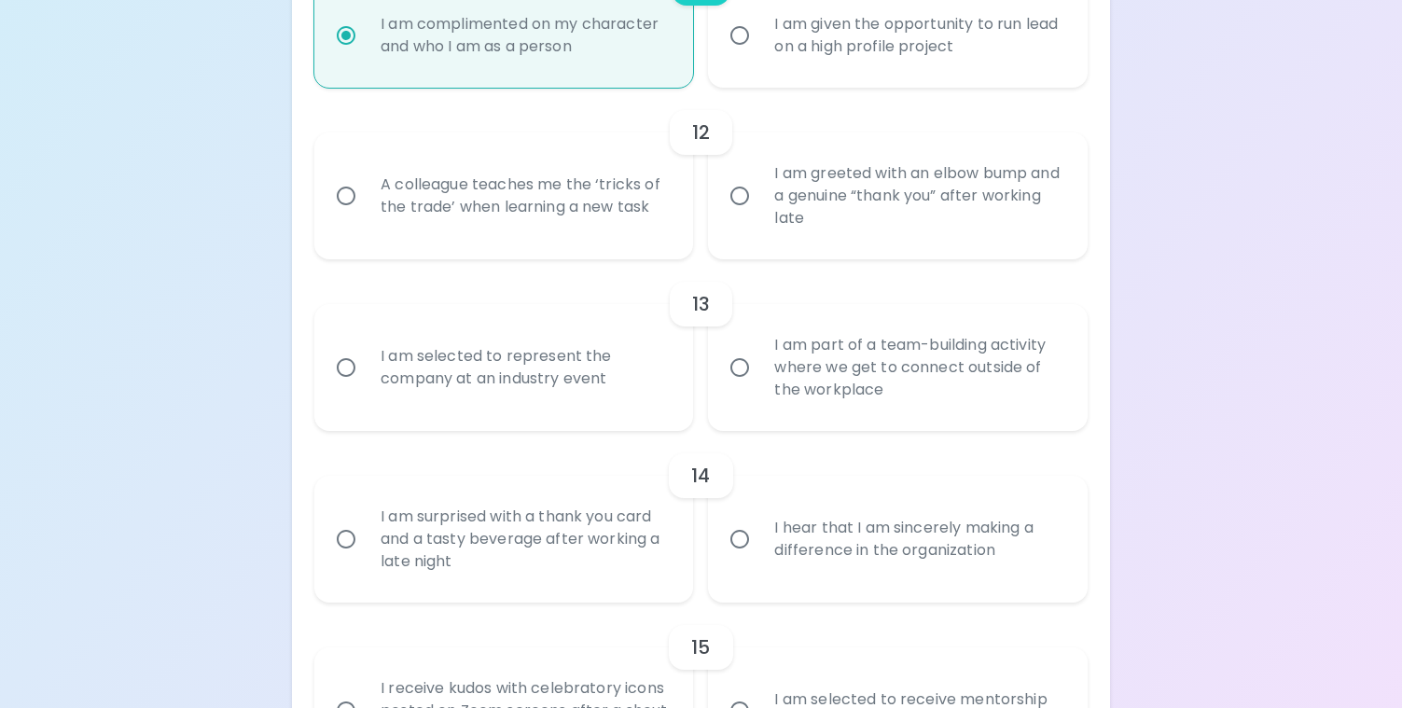
scroll to position [2153, 0]
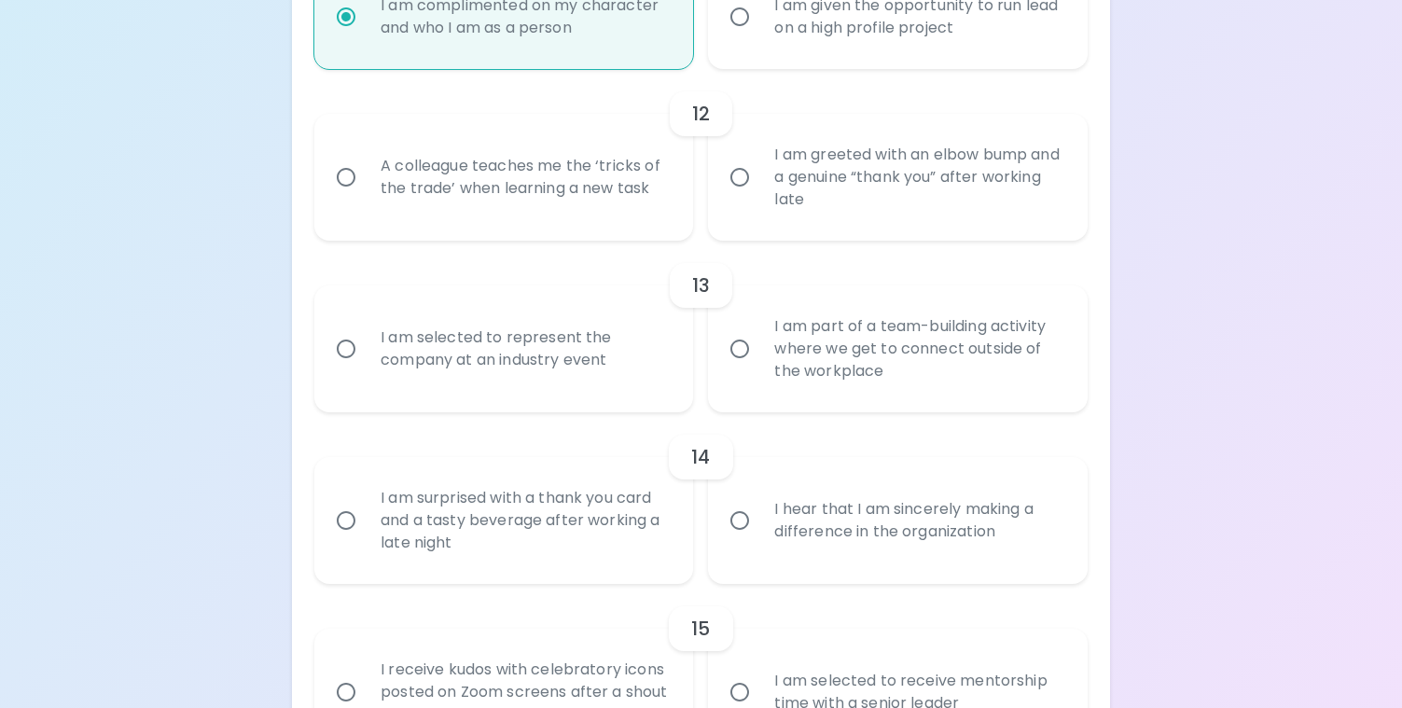
radio input "true"
click at [334, 197] on input "A colleague teaches me the ‘tricks of the trade’ when learning a new task" at bounding box center [345, 177] width 39 height 39
radio input "false"
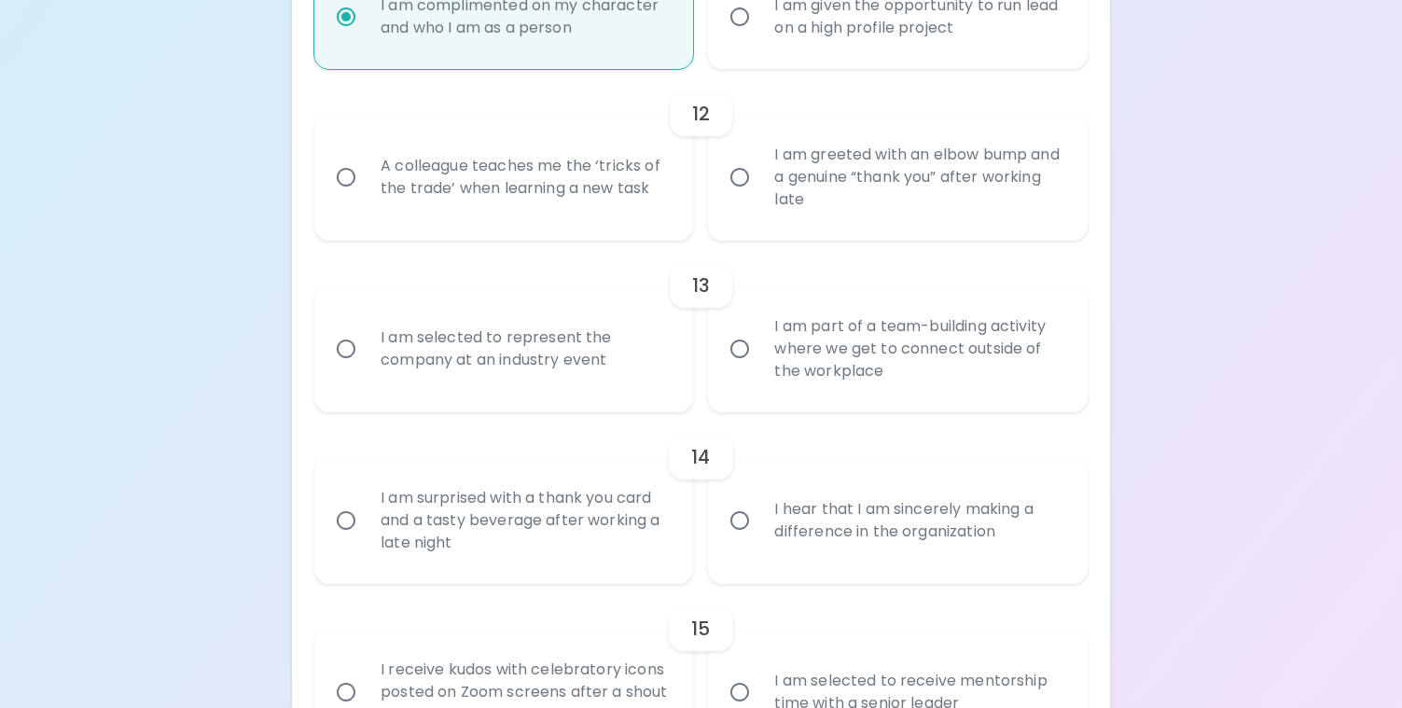
radio input "false"
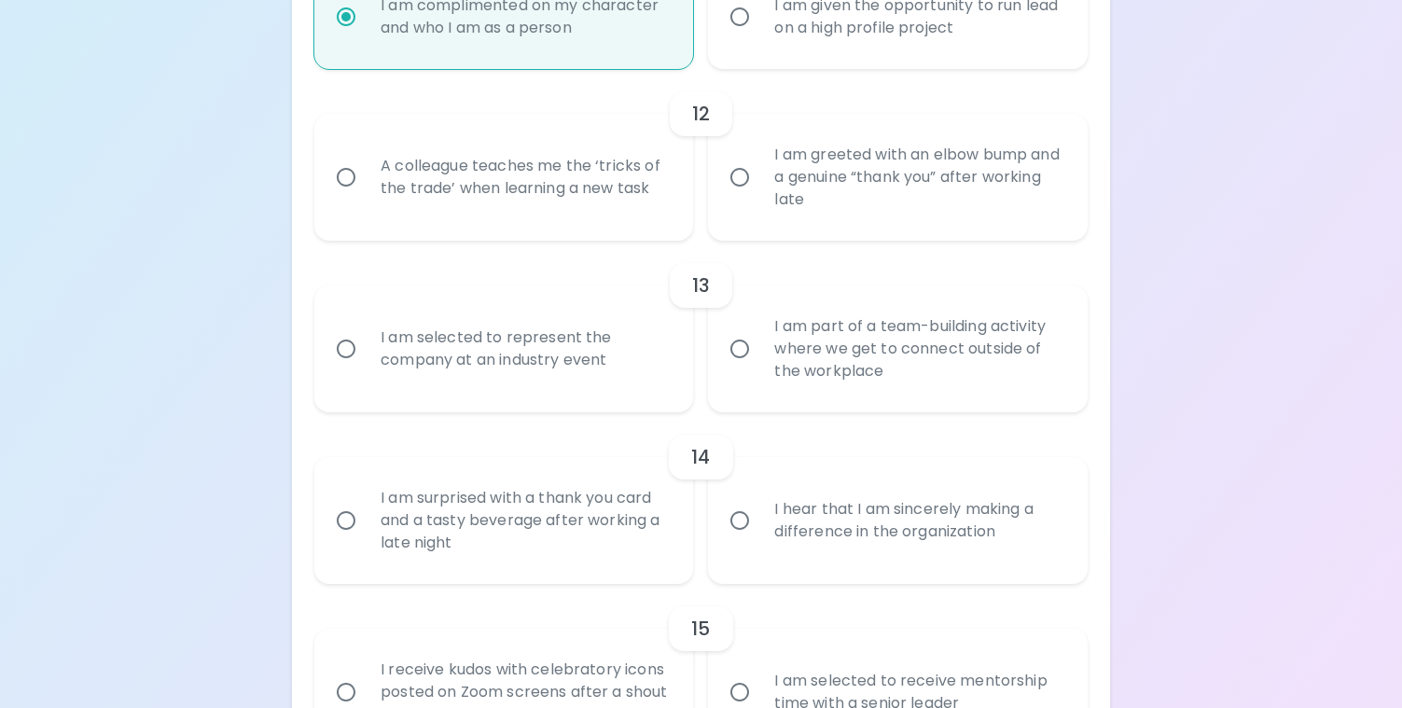
radio input "false"
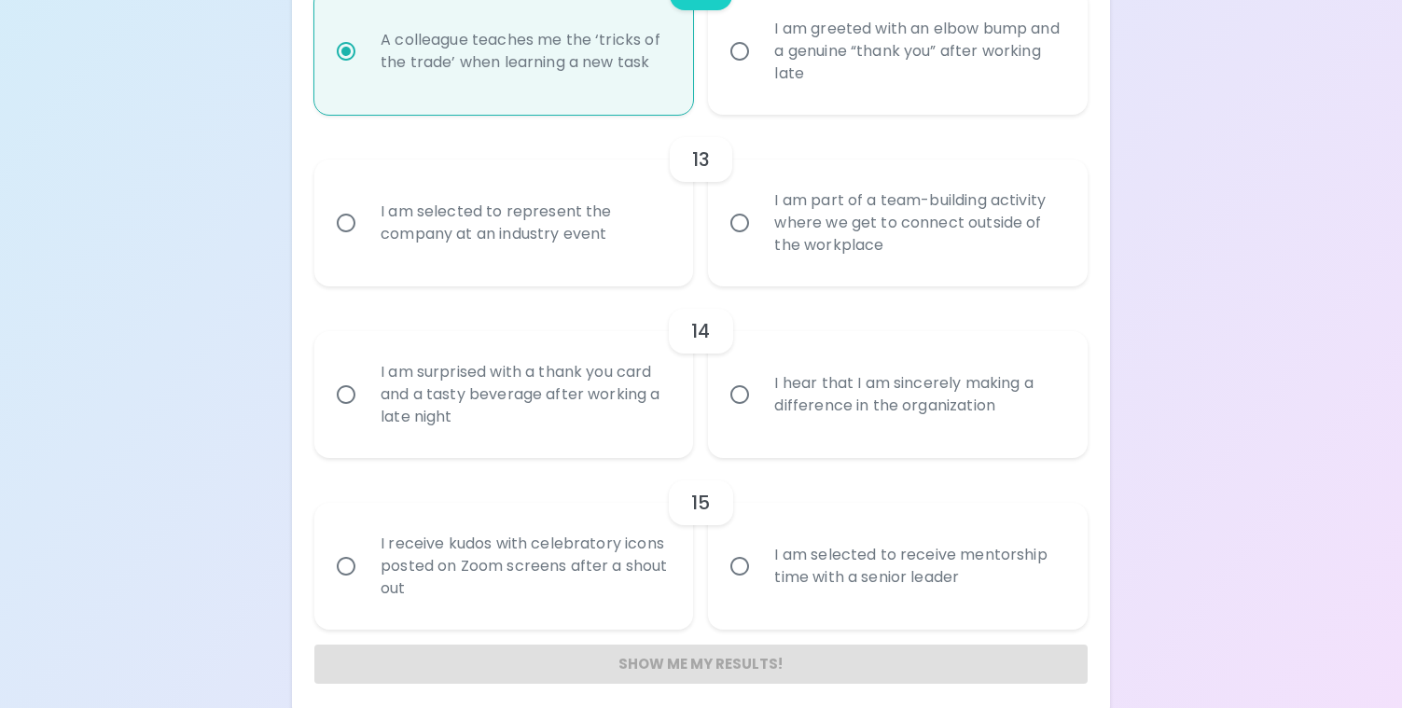
scroll to position [2302, 0]
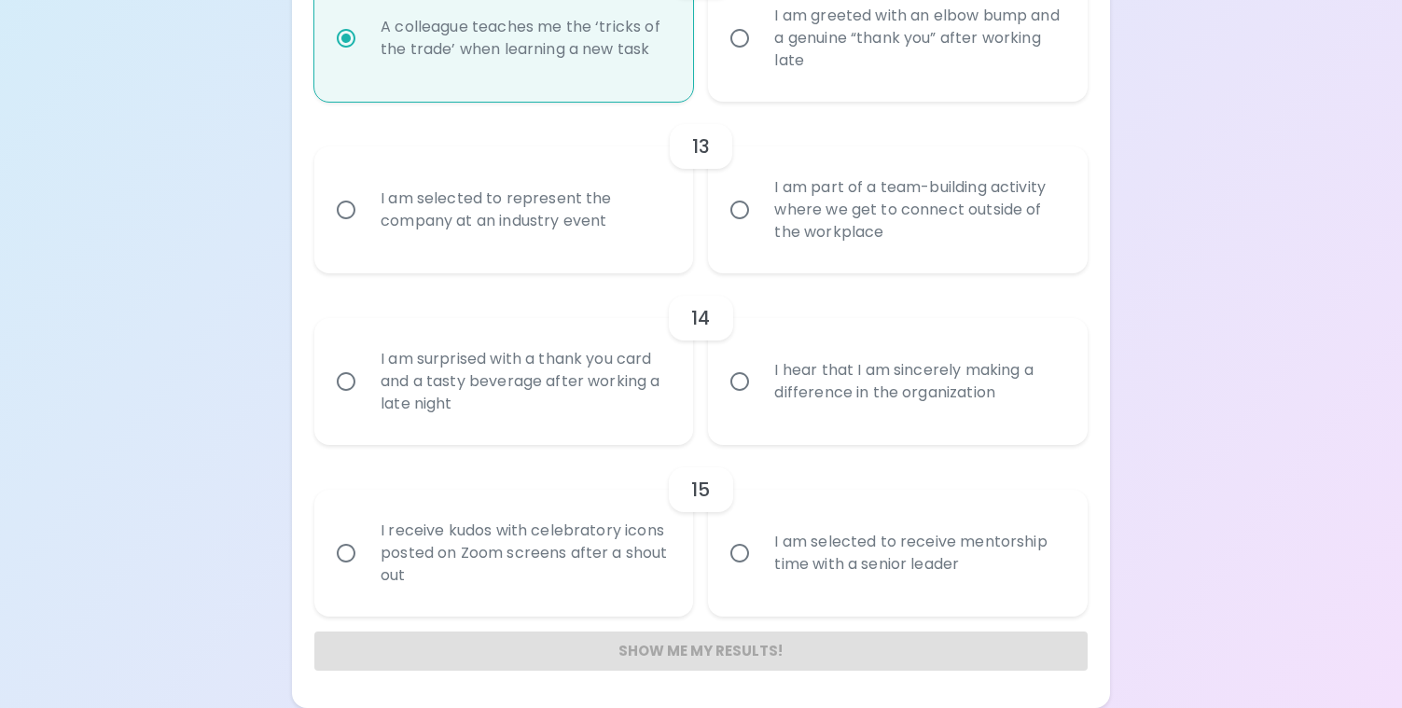
radio input "true"
click at [348, 220] on input "I am selected to represent the company at an industry event" at bounding box center [345, 209] width 39 height 39
radio input "false"
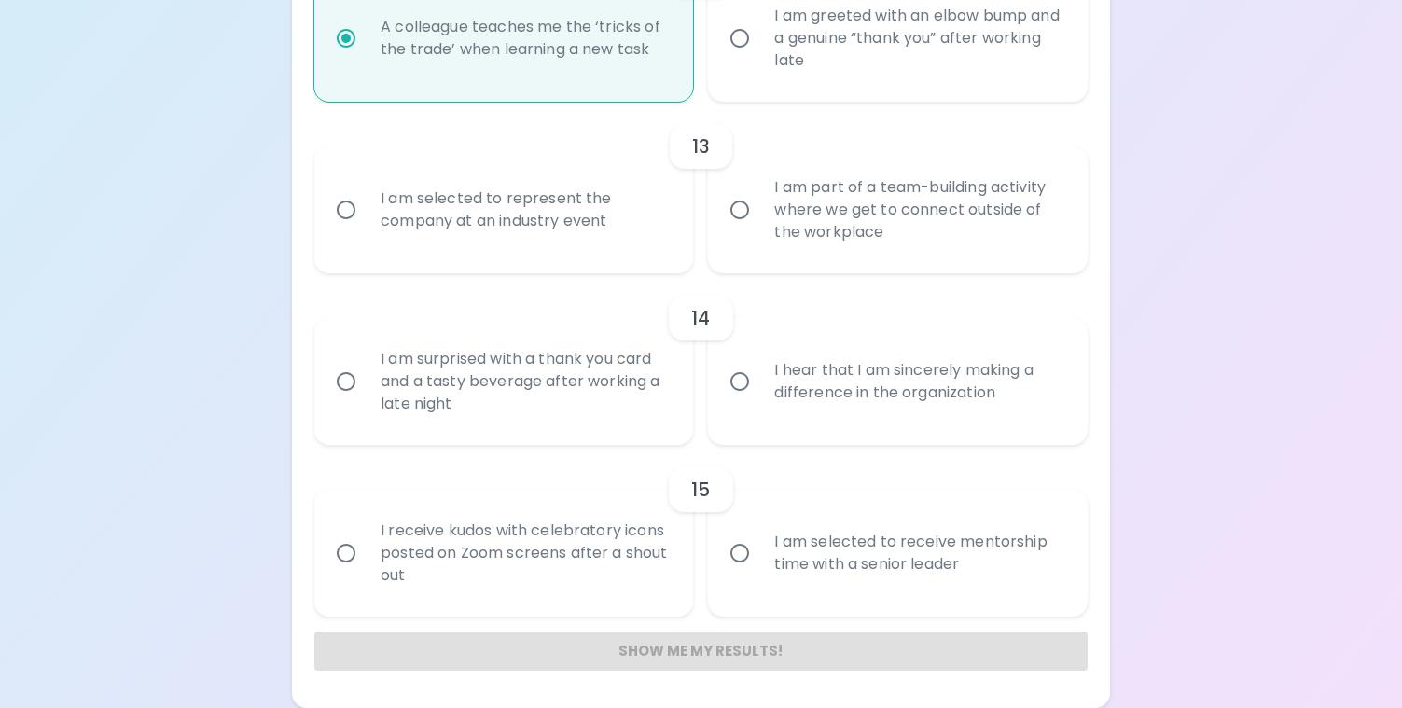
radio input "false"
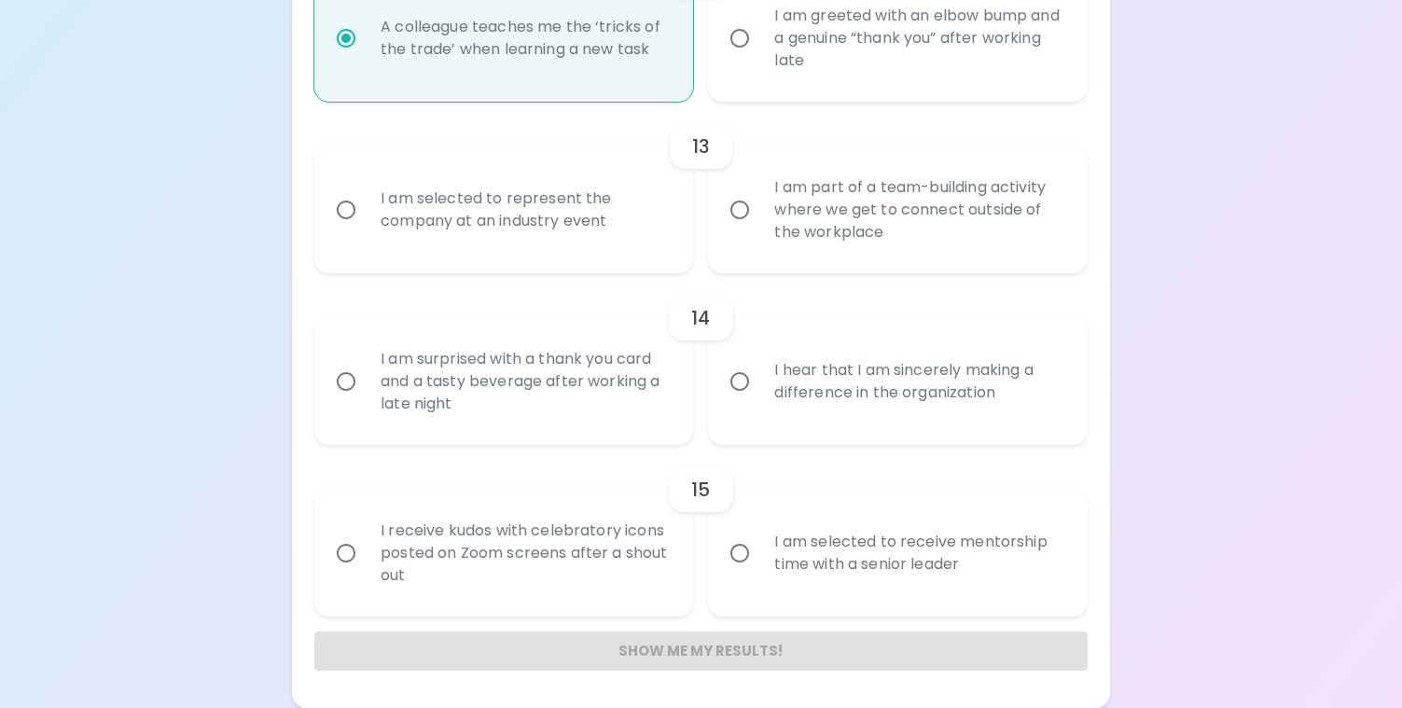
radio input "false"
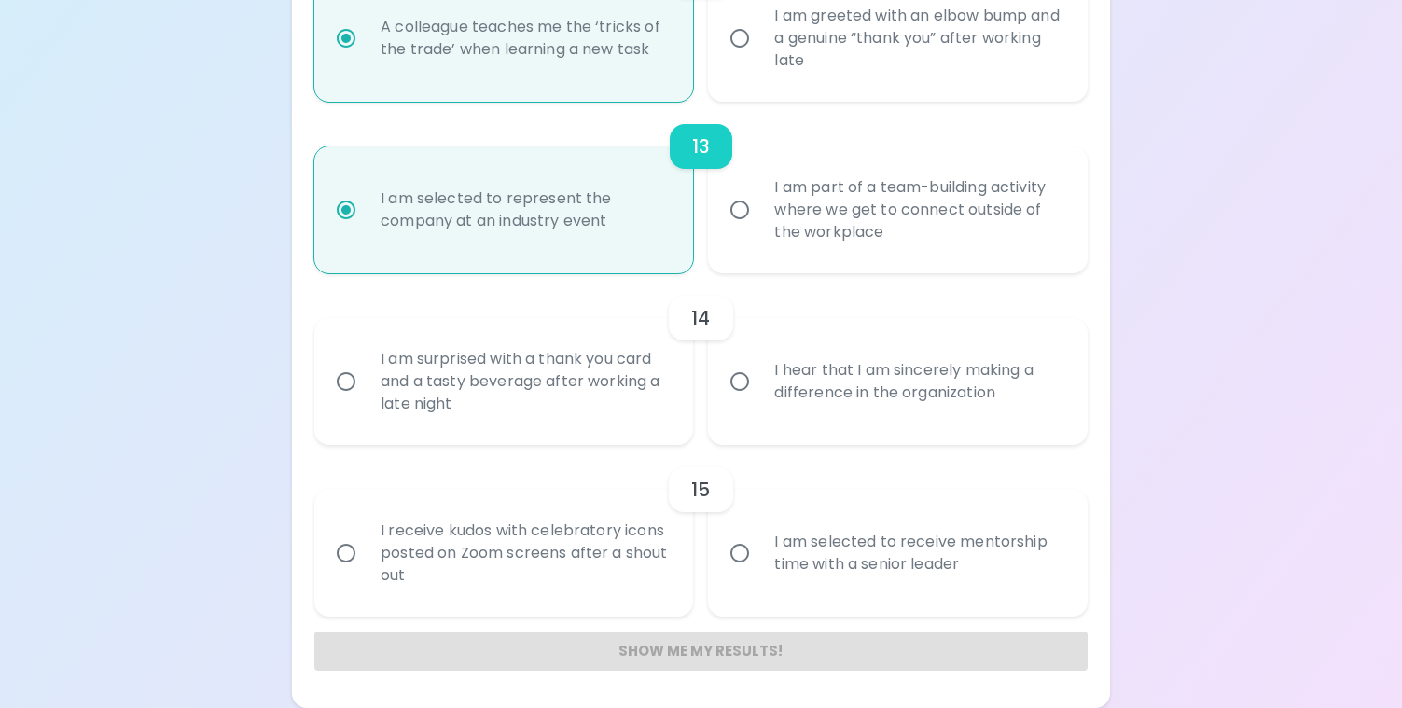
scroll to position [2315, 0]
radio input "true"
click at [739, 380] on input "I hear that I am sincerely making a difference in the organization" at bounding box center [739, 381] width 39 height 39
radio input "false"
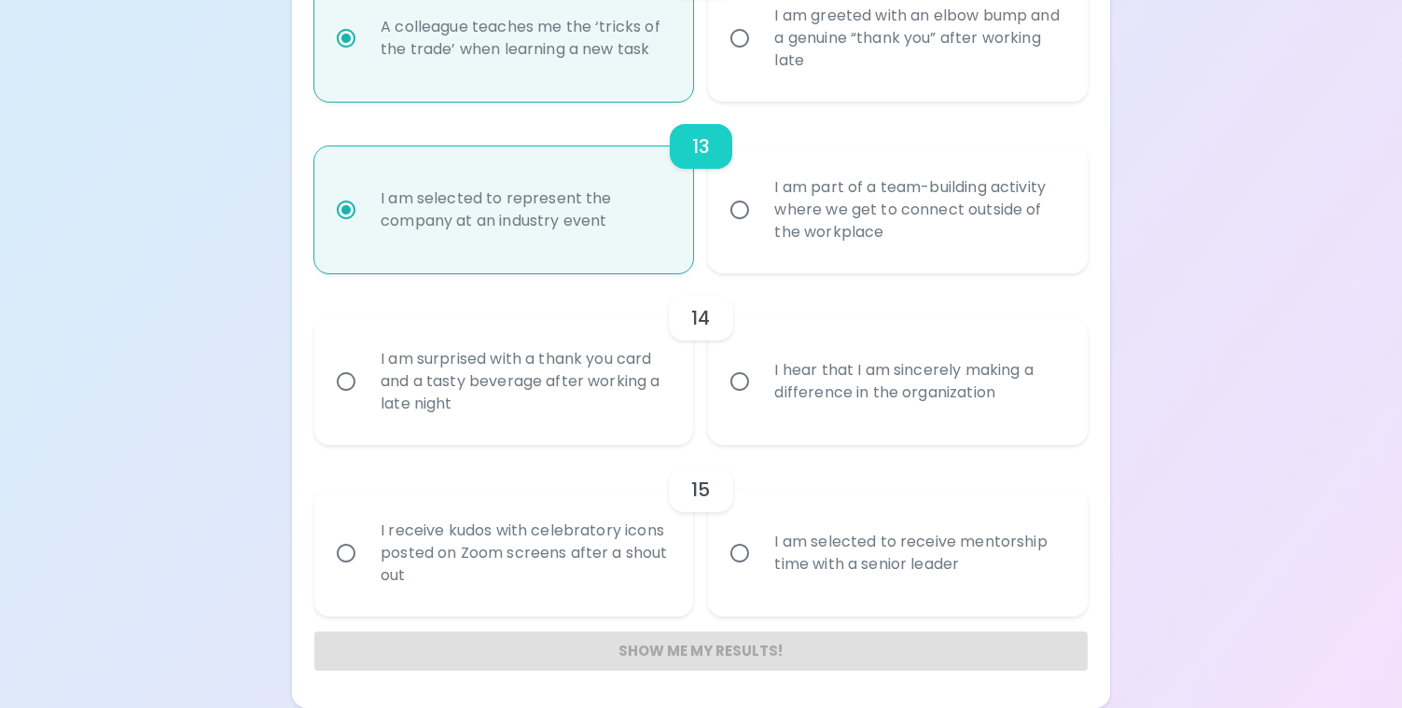
radio input "false"
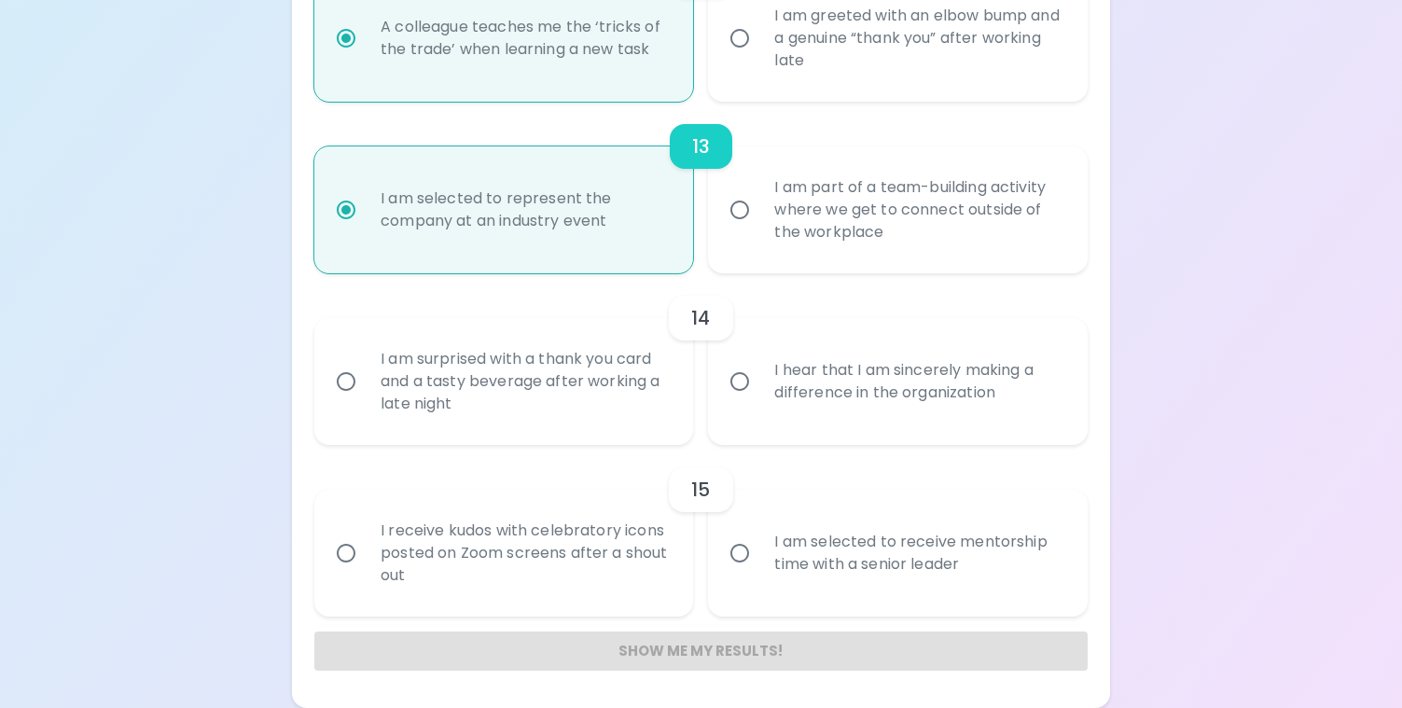
radio input "false"
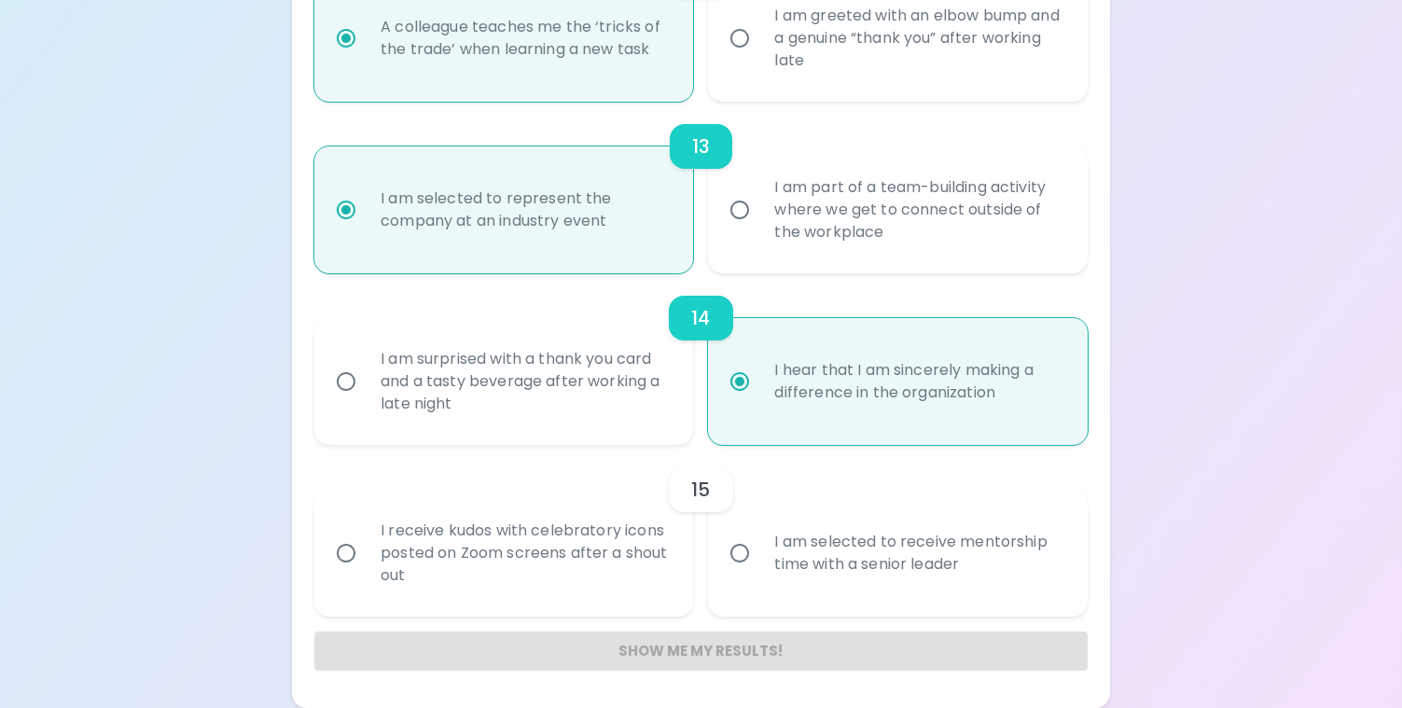
radio input "true"
click at [733, 551] on input "I am selected to receive mentorship time with a senior leader" at bounding box center [739, 552] width 39 height 39
radio input "false"
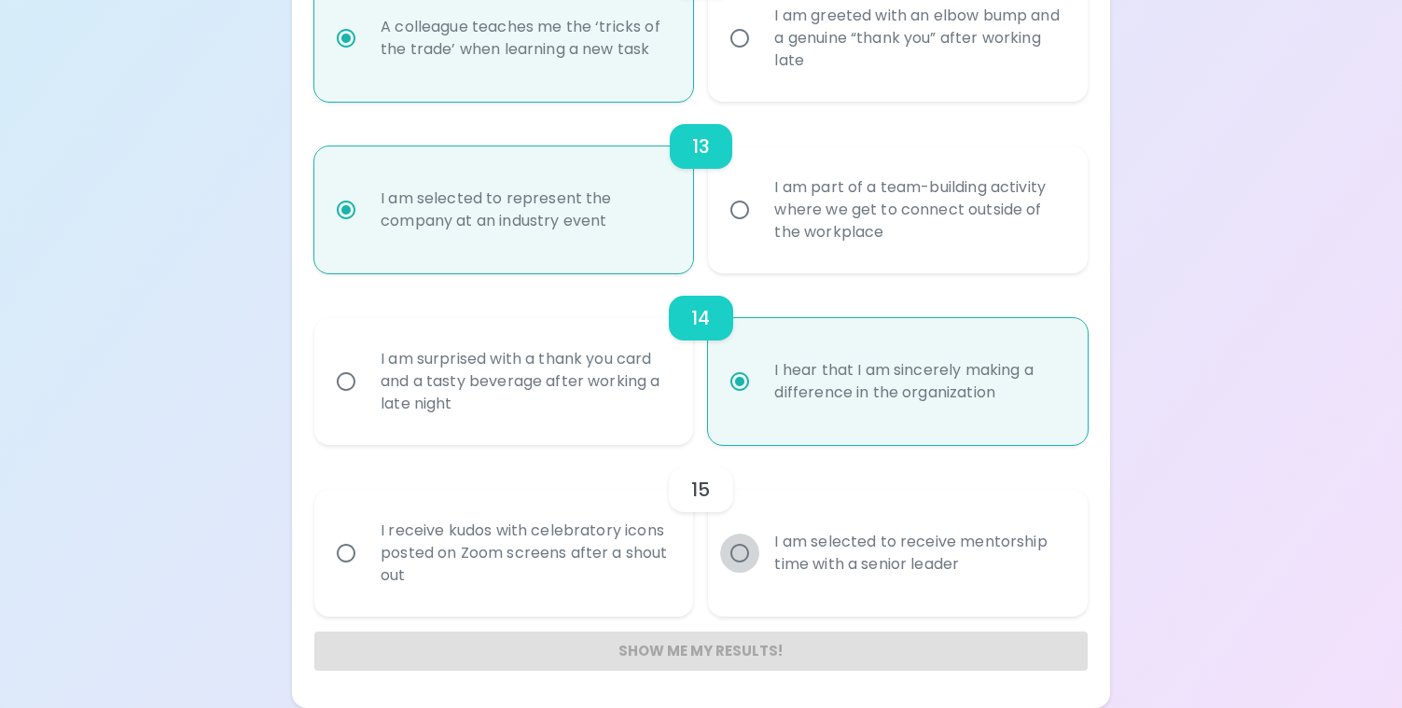
radio input "false"
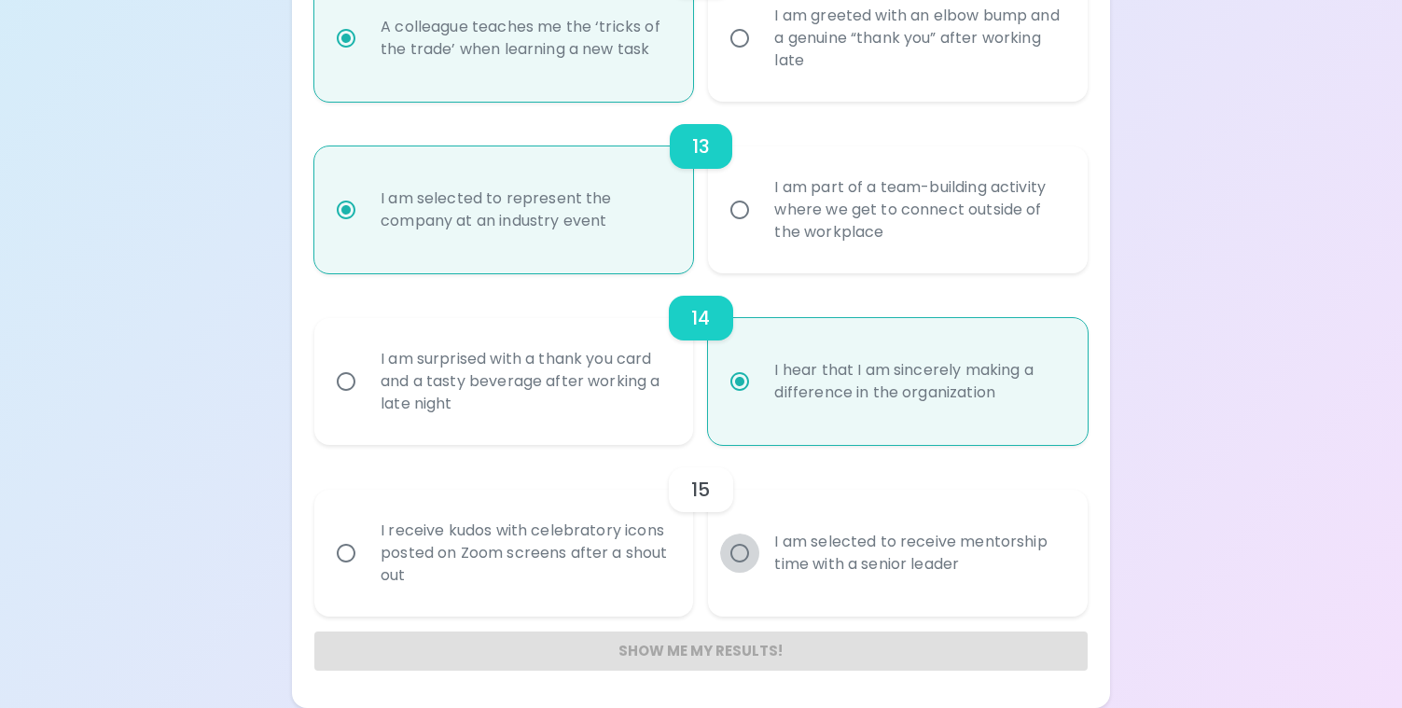
radio input "false"
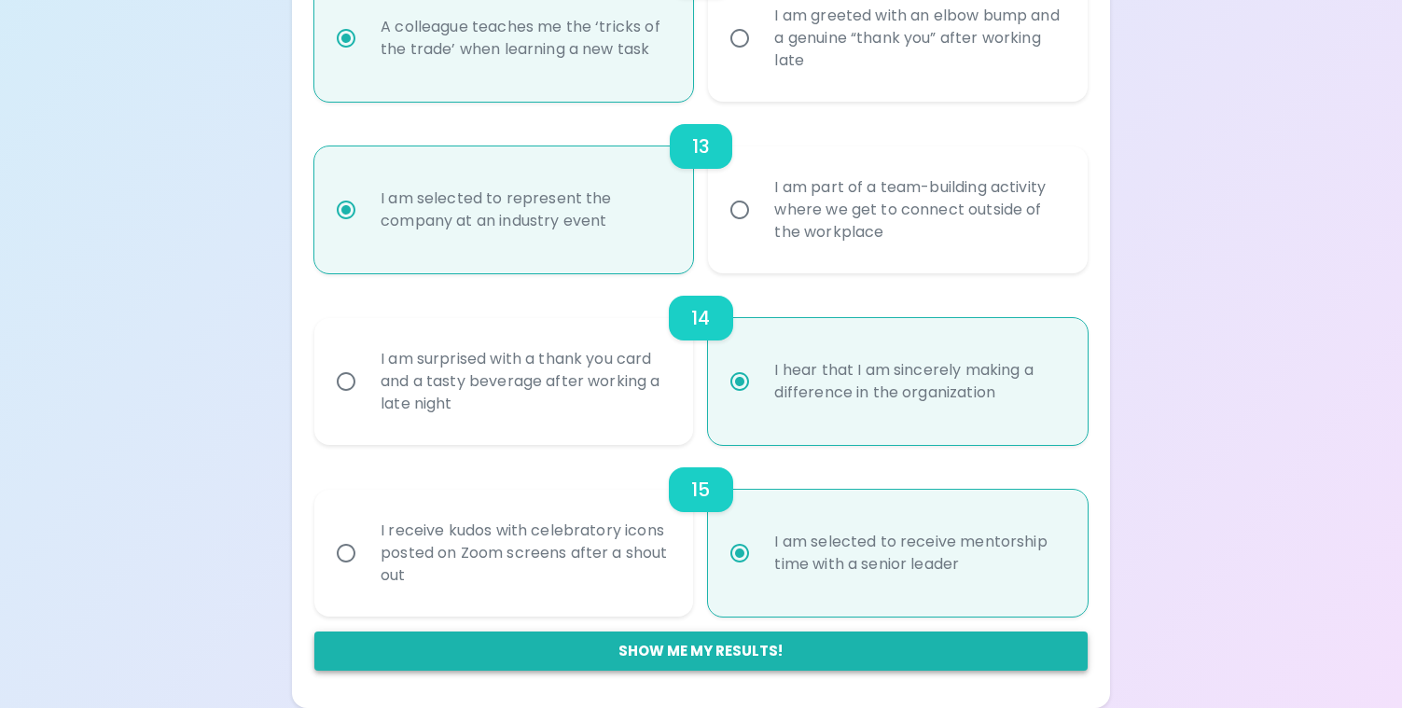
radio input "true"
click at [683, 651] on button "Show me my results!" at bounding box center [700, 650] width 773 height 39
radio input "false"
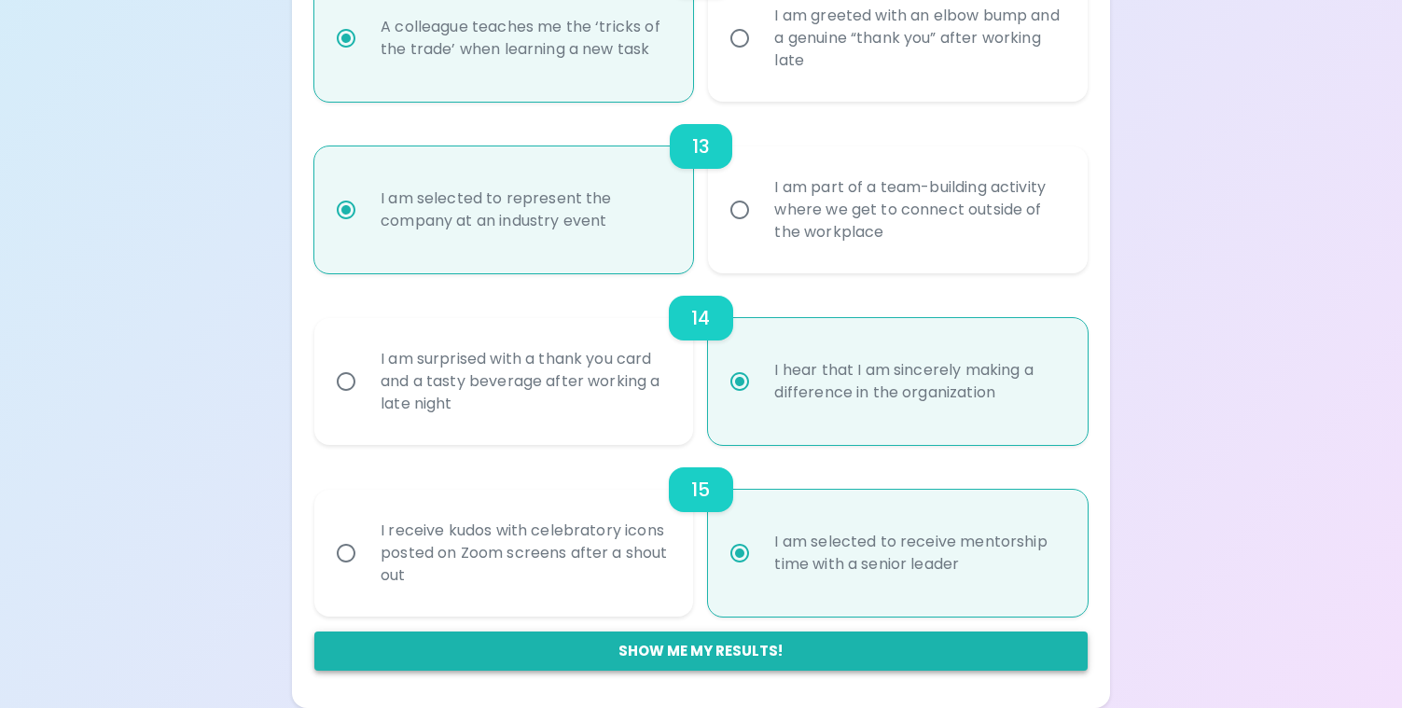
radio input "false"
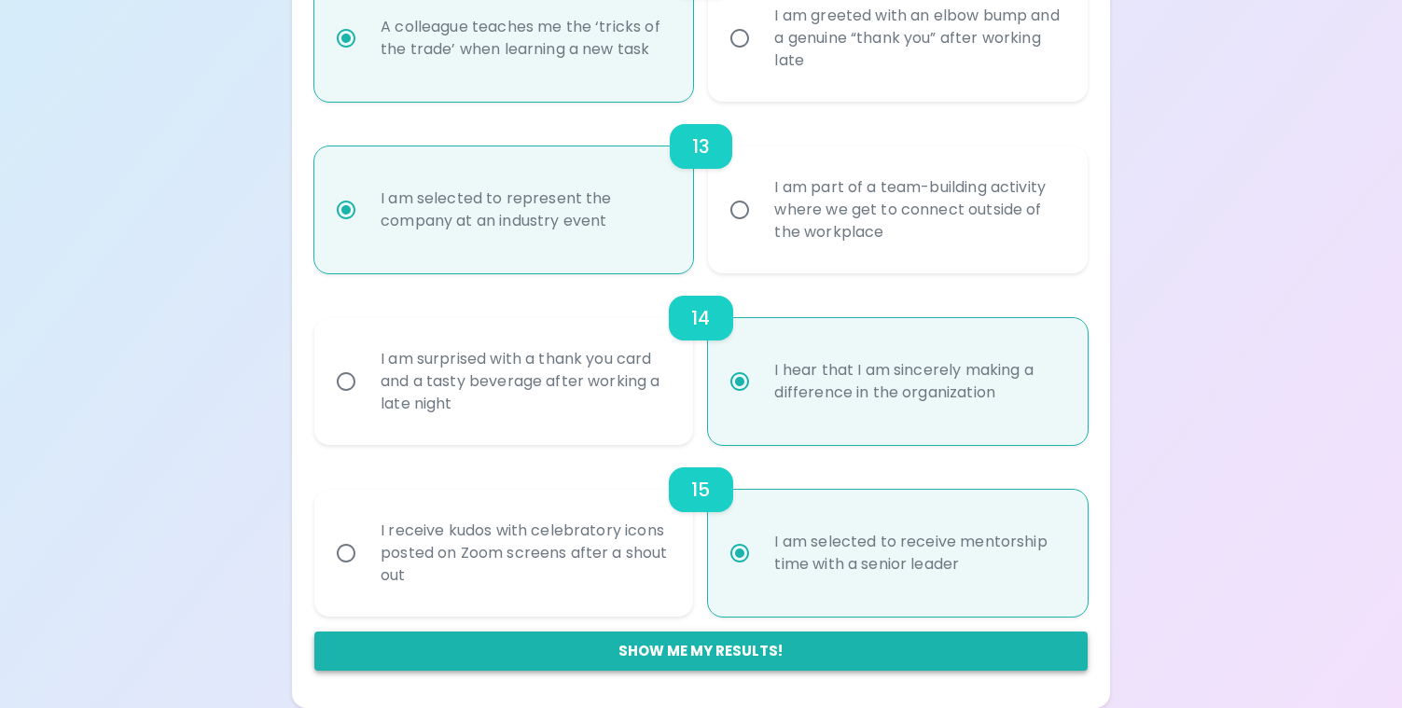
radio input "false"
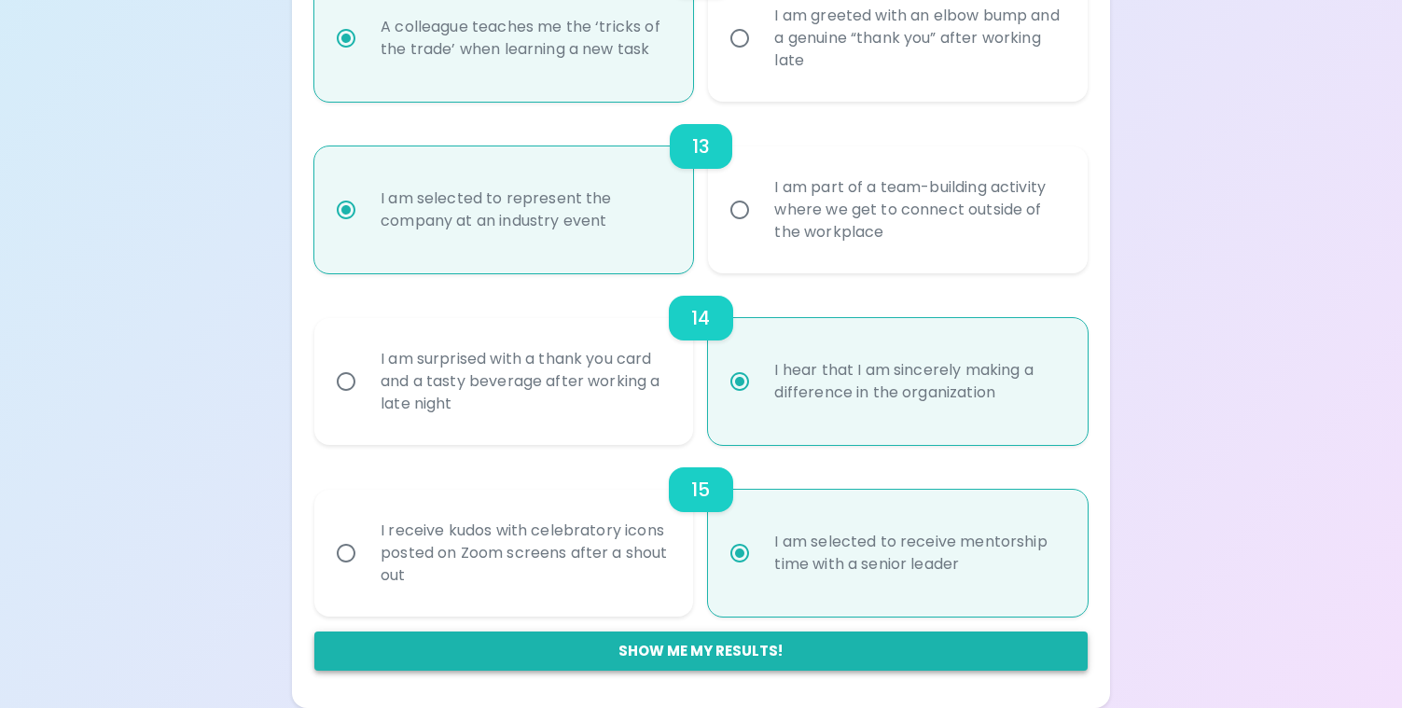
radio input "false"
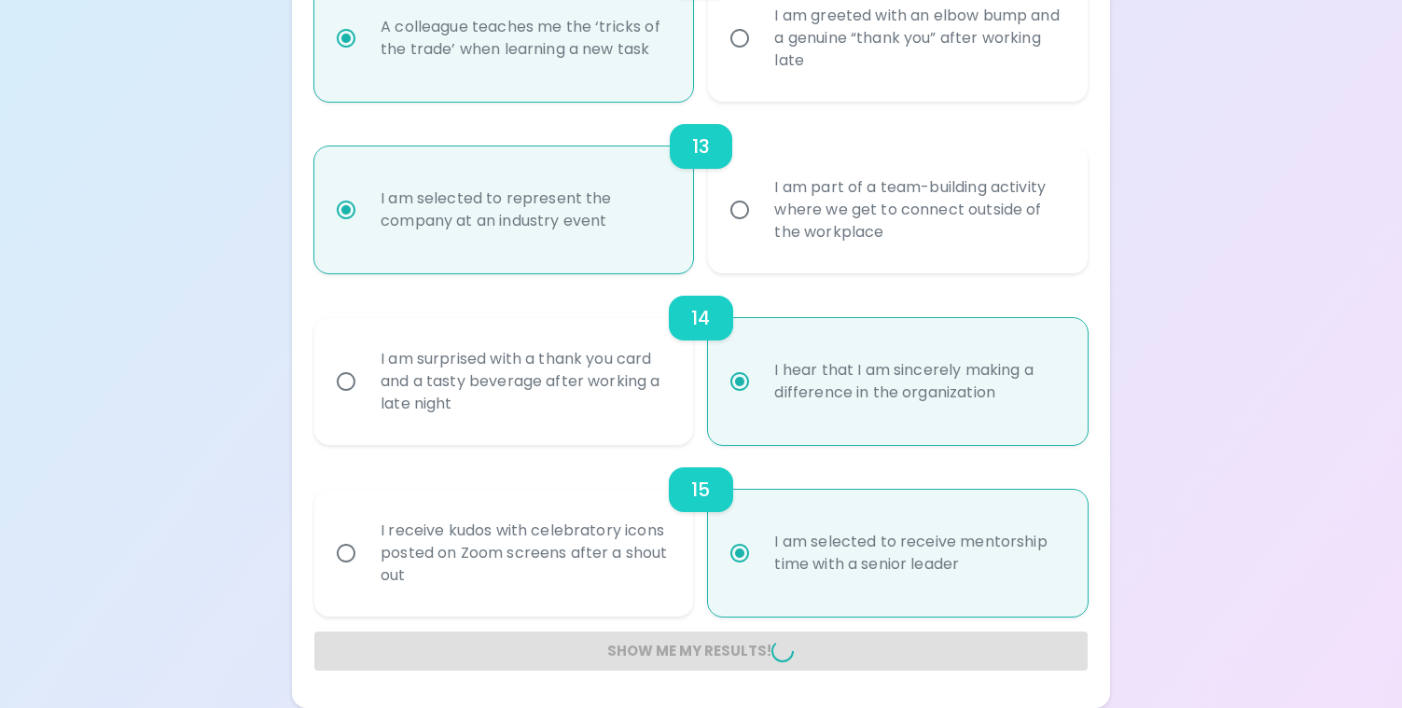
radio input "false"
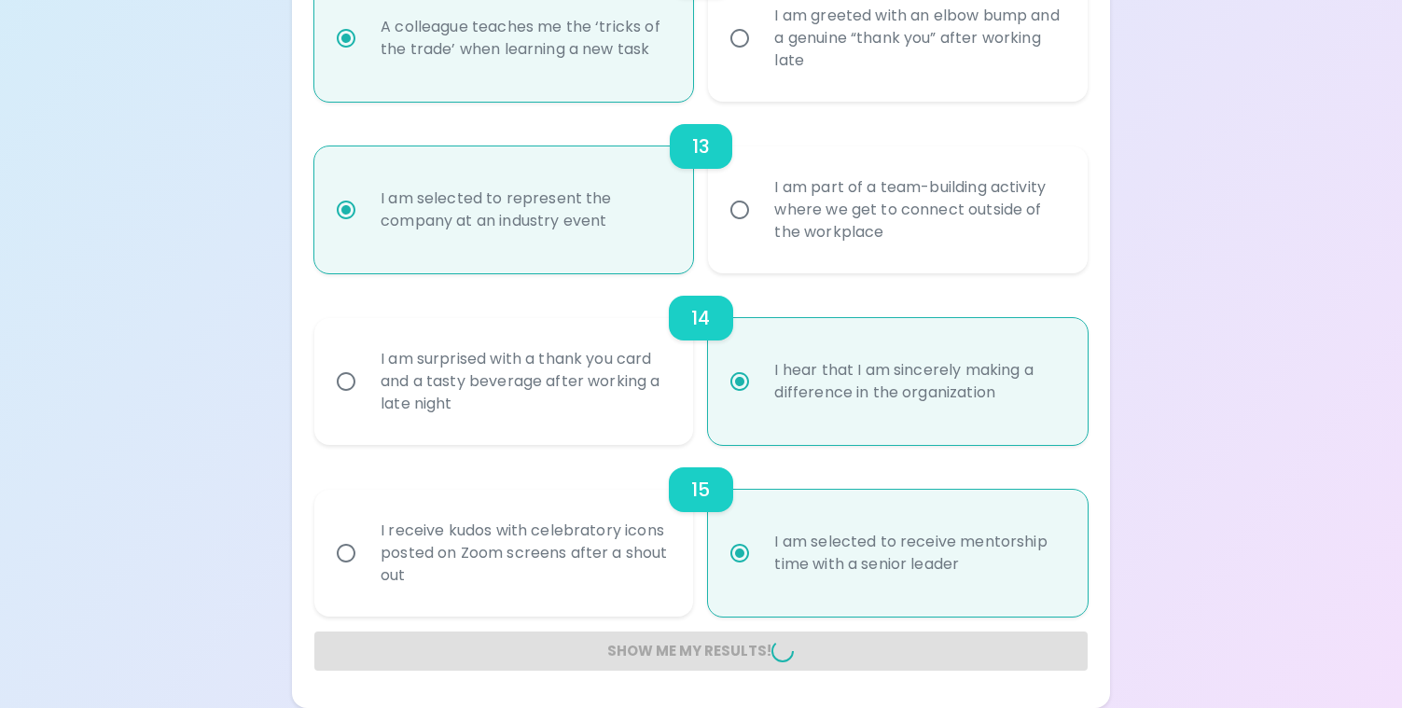
radio input "false"
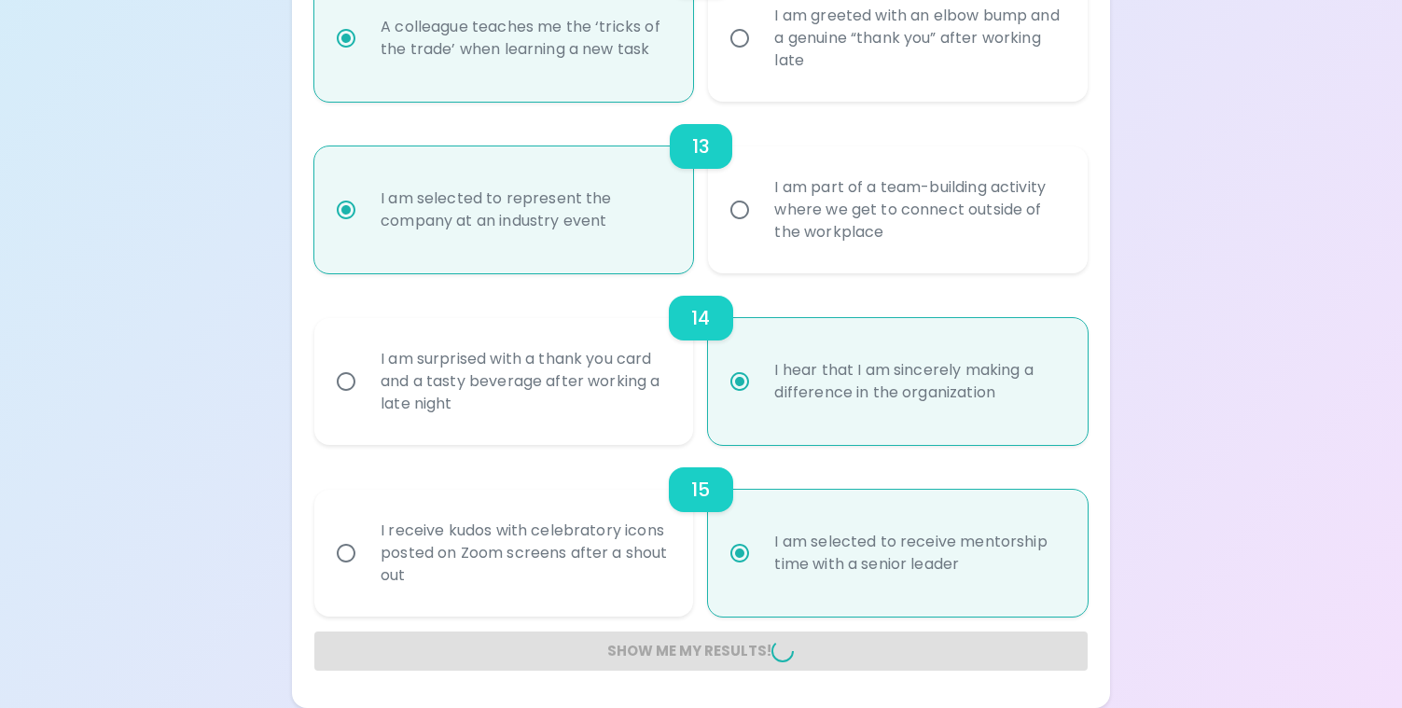
radio input "false"
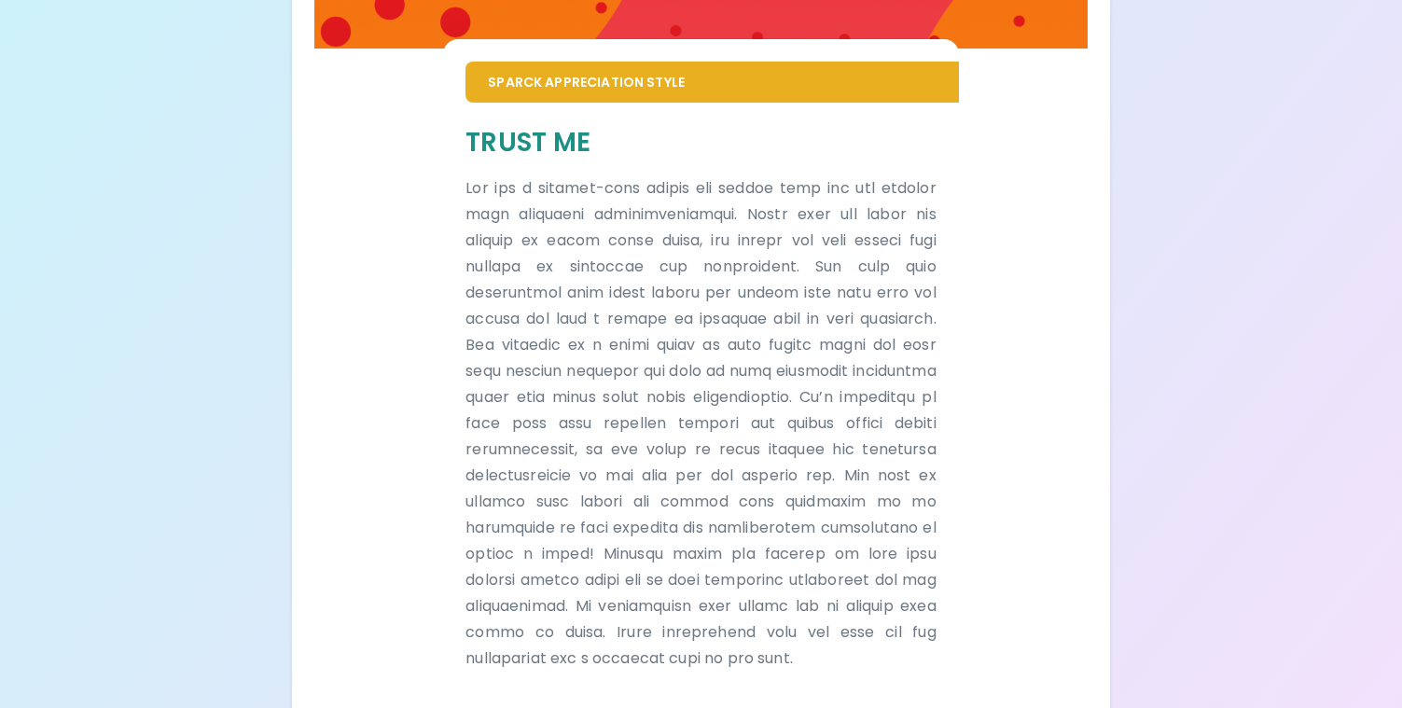
scroll to position [1214, 0]
